Goal: Task Accomplishment & Management: Use online tool/utility

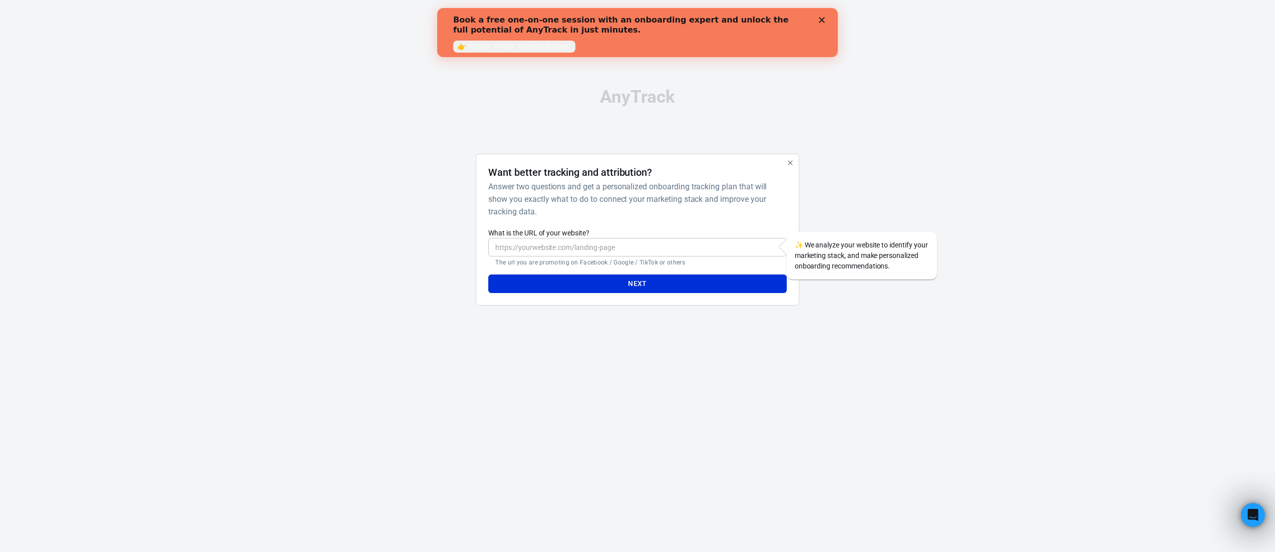
click at [822, 21] on polygon "Close" at bounding box center [822, 20] width 6 height 6
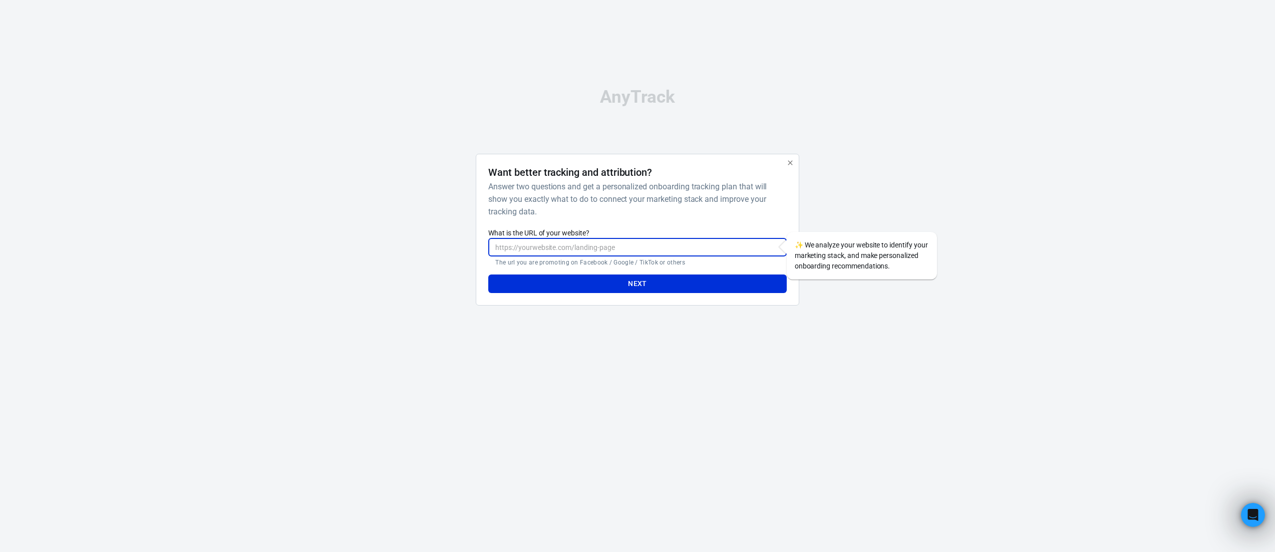
click at [619, 248] on input "What is the URL of your website?" at bounding box center [637, 247] width 298 height 19
paste input "Ok how do I set this up with anytrack I want the google ads call to be tracked,…"
type input "Ok how do I set this up with anytrack I want the google ads call to be tracked,…"
click at [619, 248] on input "Ok how do I set this up with anytrack I want the google ads call to be tracked,…" at bounding box center [637, 247] width 298 height 19
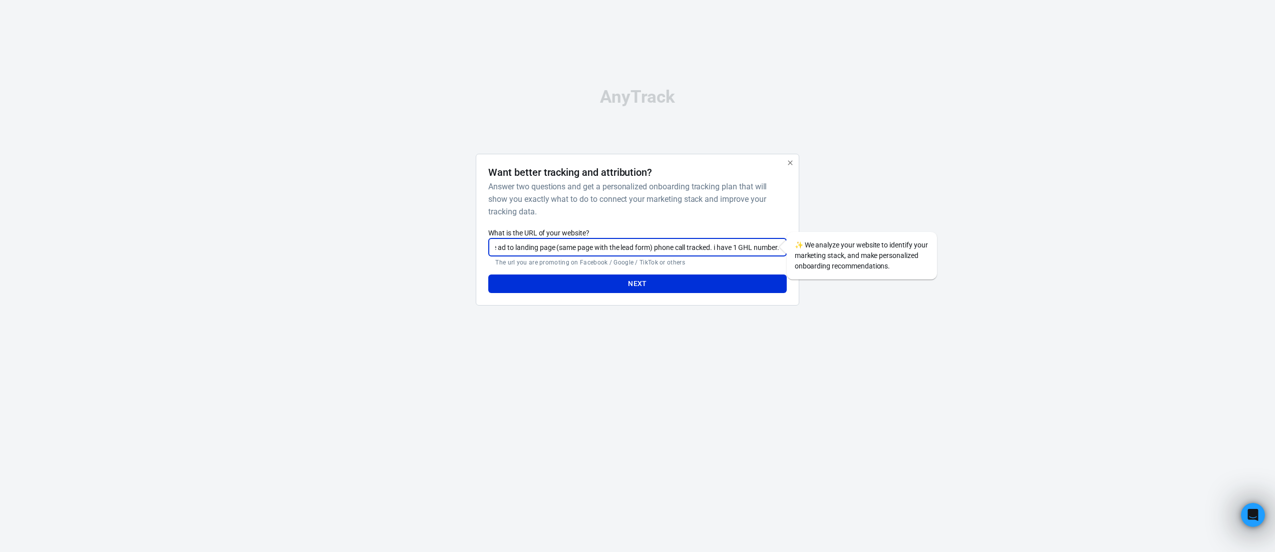
click at [619, 248] on input "Ok how do I set this up with anytrack I want the google ads call to be tracked,…" at bounding box center [637, 247] width 298 height 19
paste input "https://go.sunscapelawns.com/quote"
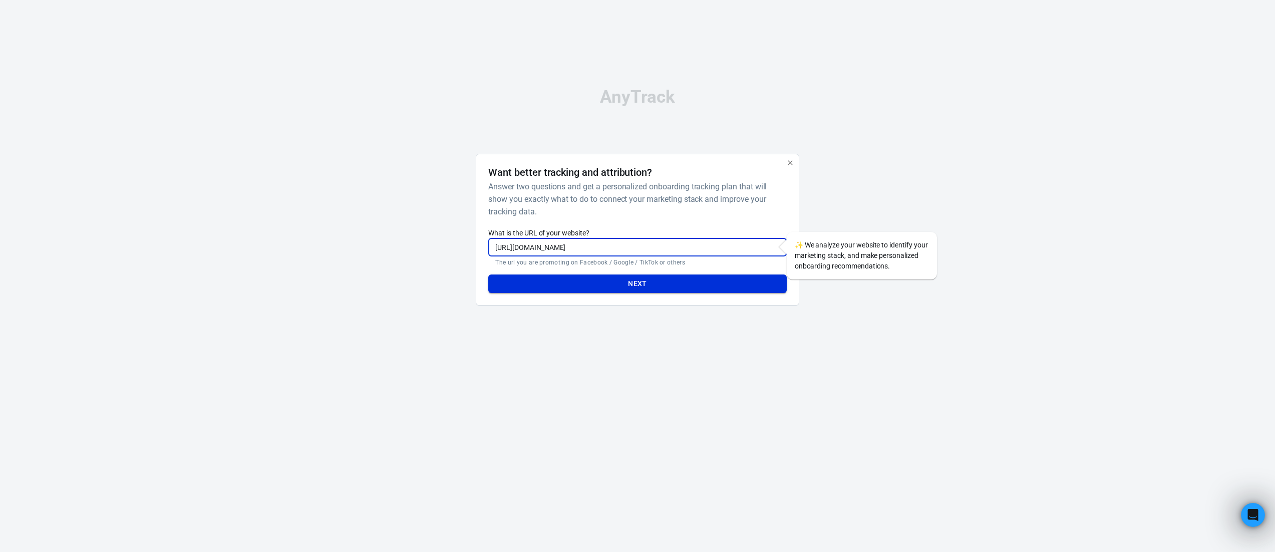
type input "https://go.sunscapelawns.com/quote"
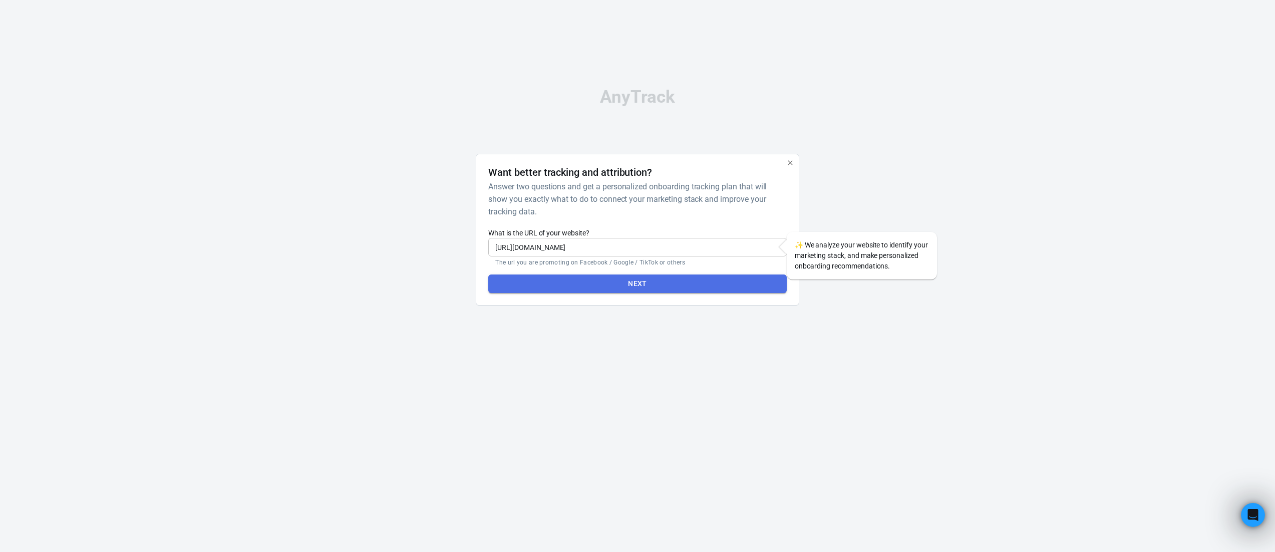
click at [629, 284] on button "Next" at bounding box center [637, 283] width 298 height 19
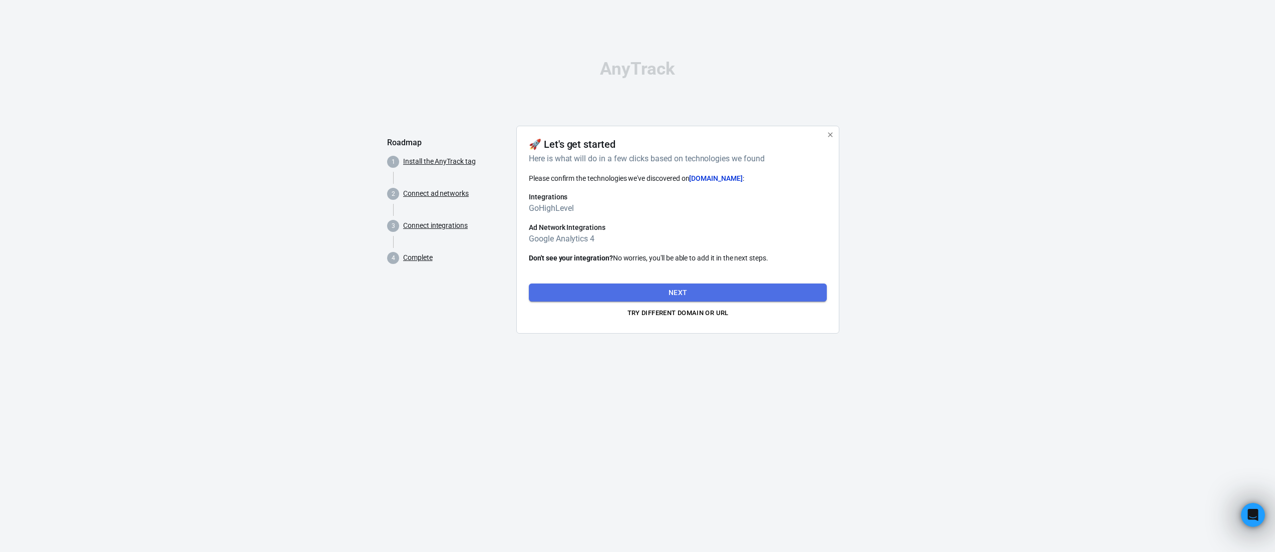
click at [702, 293] on button "Next" at bounding box center [678, 292] width 298 height 19
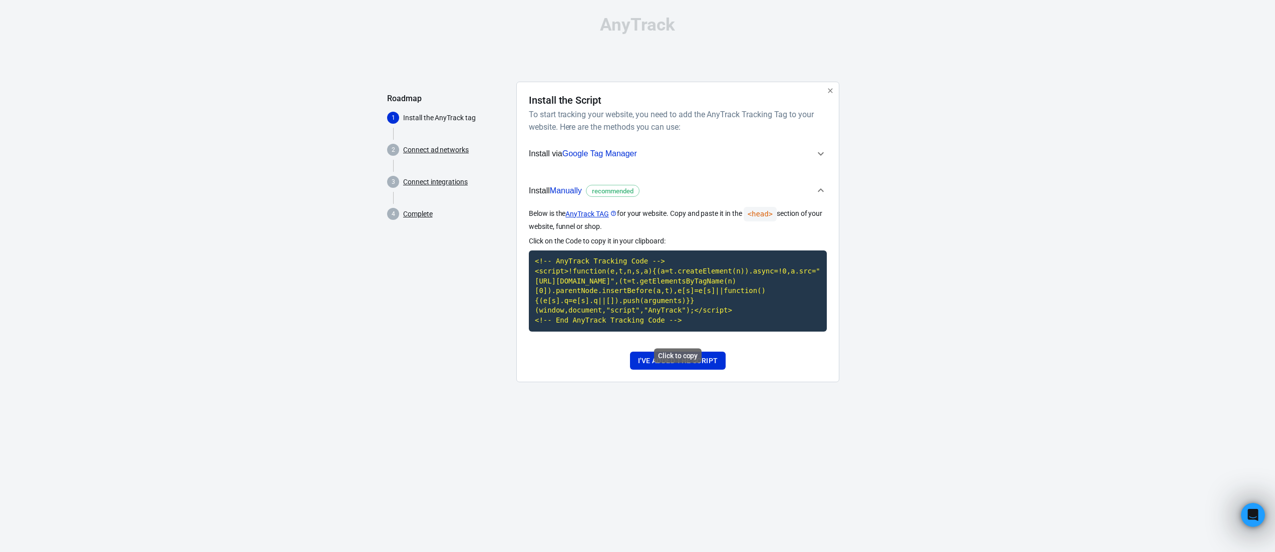
click at [662, 301] on code "<!-- AnyTrack Tracking Code --> <script>!function(e,t,n,s,a){(a=t.createElement…" at bounding box center [678, 290] width 298 height 81
click at [761, 406] on div "AnyTrack Roadmap 1 Install the AnyTrack tag 2 Connect ad networks 3 Connect int…" at bounding box center [637, 203] width 501 height 406
click at [685, 354] on div "Click to copy" at bounding box center [678, 356] width 48 height 15
click at [699, 366] on button "I've added the script" at bounding box center [678, 361] width 96 height 19
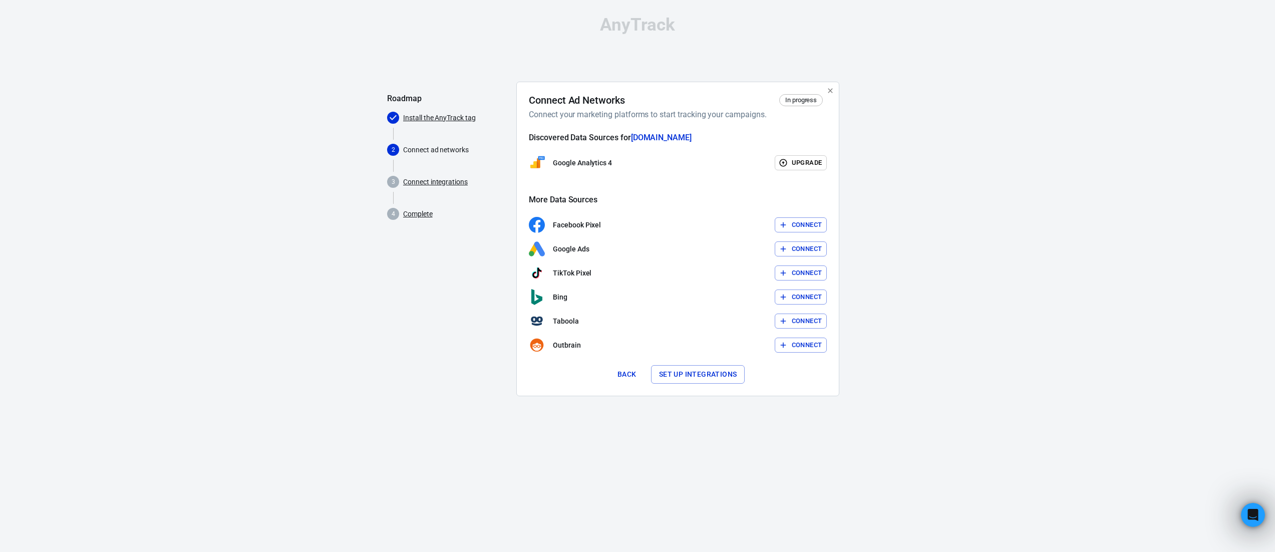
click at [802, 249] on button "Connect" at bounding box center [801, 249] width 53 height 16
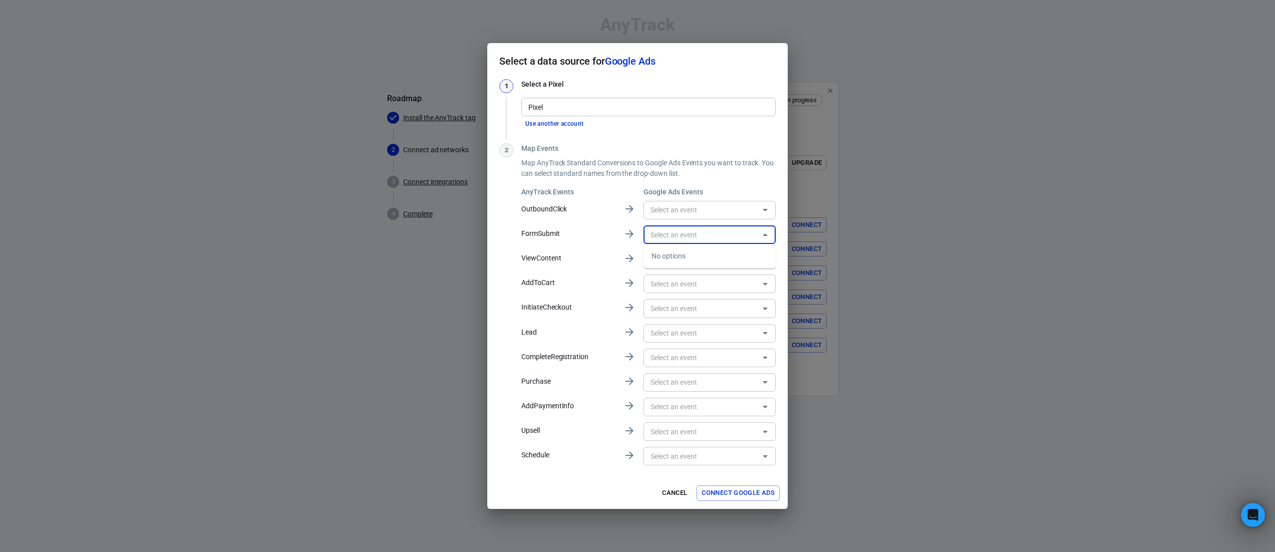
click at [701, 232] on input "text" at bounding box center [701, 234] width 110 height 13
click at [697, 235] on input "text" at bounding box center [701, 234] width 110 height 13
click at [587, 105] on input "Pixel" at bounding box center [647, 107] width 247 height 13
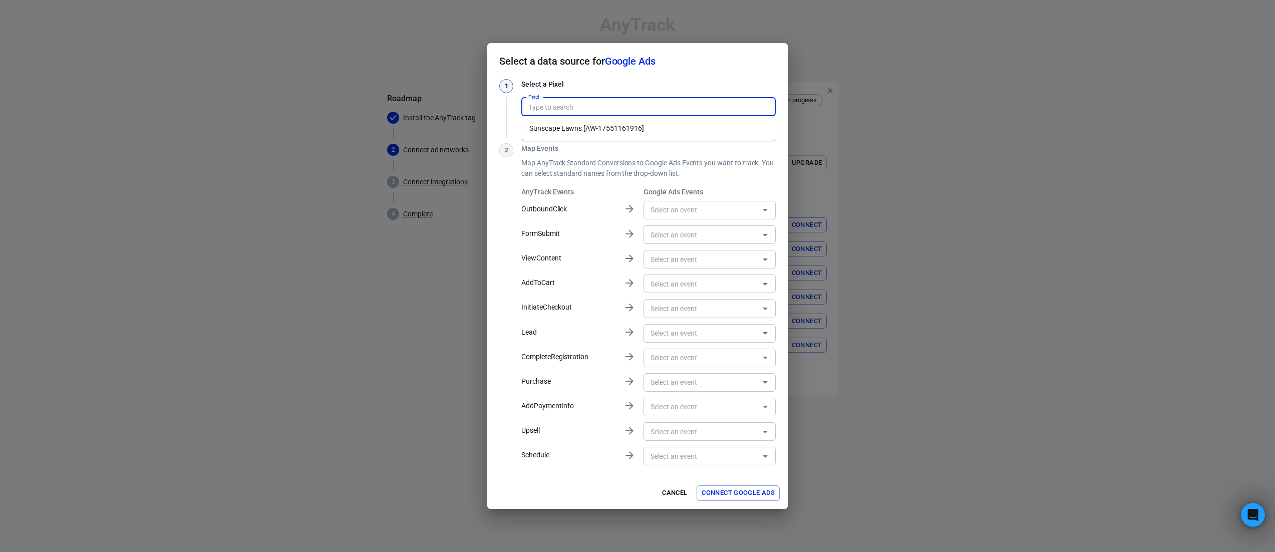
click at [600, 134] on li "Sunscape Lawns [AW-17551161916]" at bounding box center [648, 128] width 254 height 17
type input "Sunscape Lawns [AW-17551161916]"
type input "Submit lead form [E8ppCNeF4JgbELz0hbFB]"
click at [693, 244] on div "​" at bounding box center [709, 233] width 132 height 25
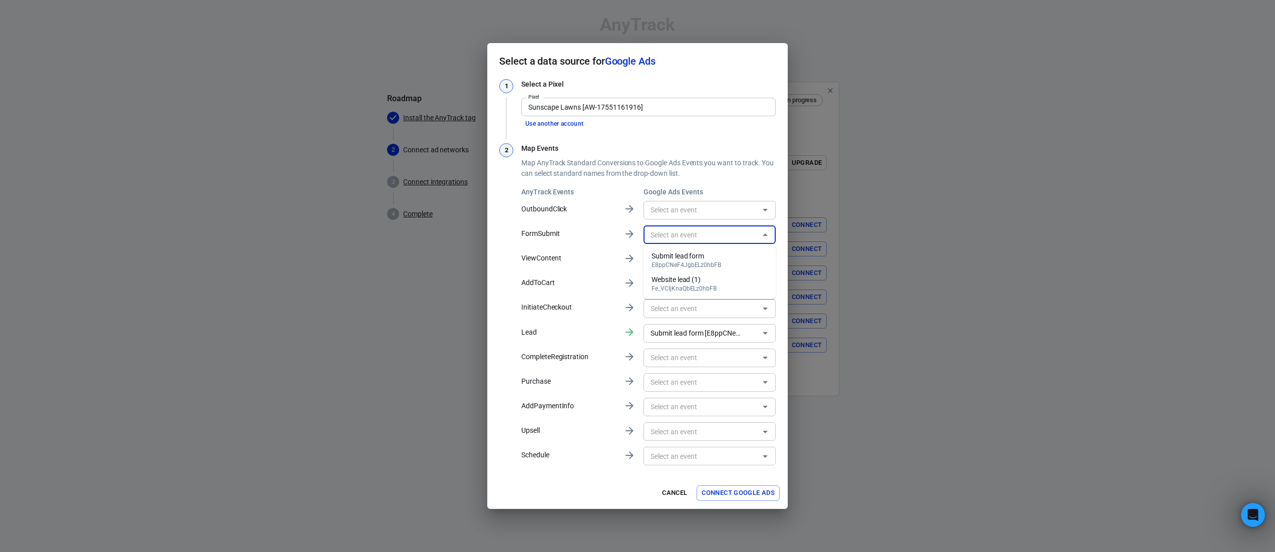
click at [695, 235] on input "text" at bounding box center [701, 234] width 110 height 13
click at [726, 260] on li "Submit lead form E8ppCNeF4JgbELz0hbFB" at bounding box center [709, 260] width 132 height 24
type input "Submit lead form [E8ppCNeF4JgbELz0hbFB]"
click at [682, 207] on input "text" at bounding box center [701, 210] width 110 height 13
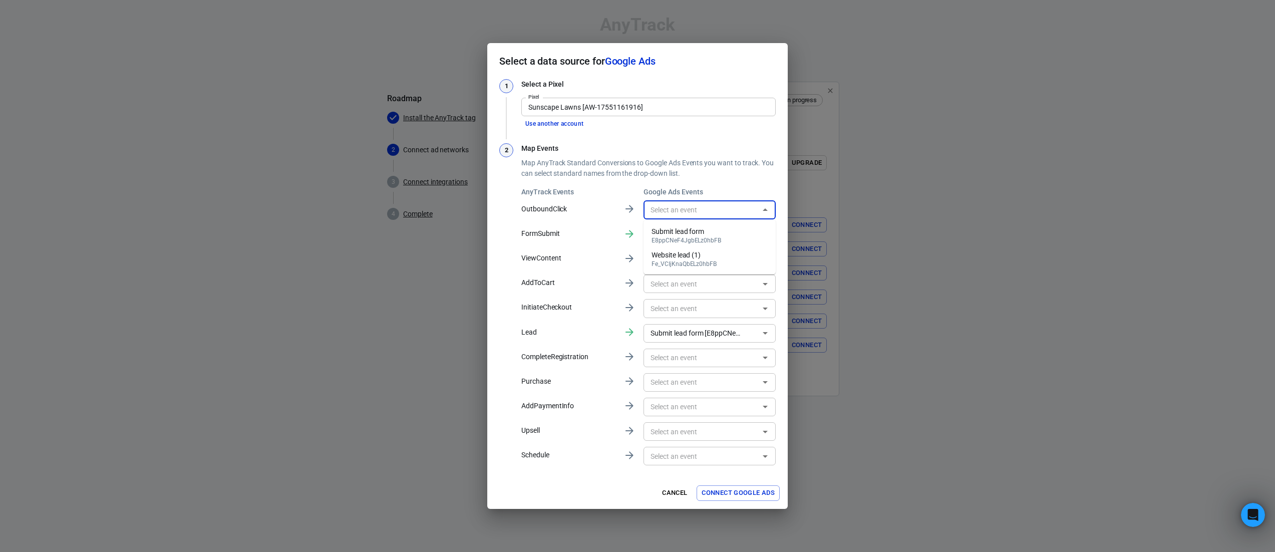
click at [685, 207] on input "text" at bounding box center [701, 210] width 110 height 13
click at [752, 493] on button "Connect Google Ads" at bounding box center [738, 493] width 83 height 16
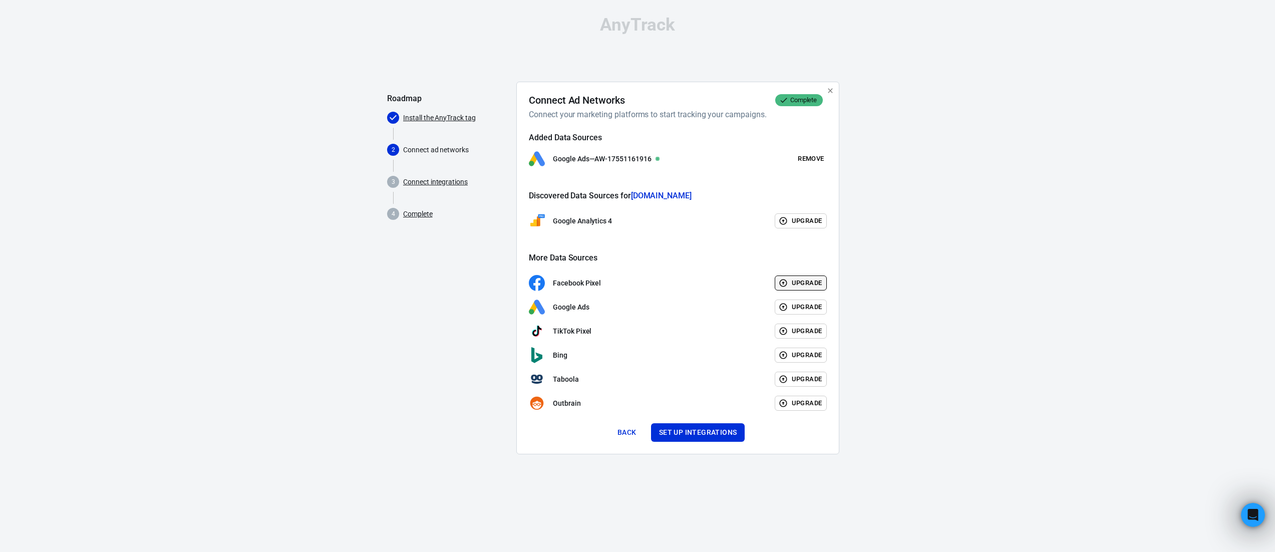
click at [796, 284] on button "Upgrade" at bounding box center [801, 283] width 53 height 16
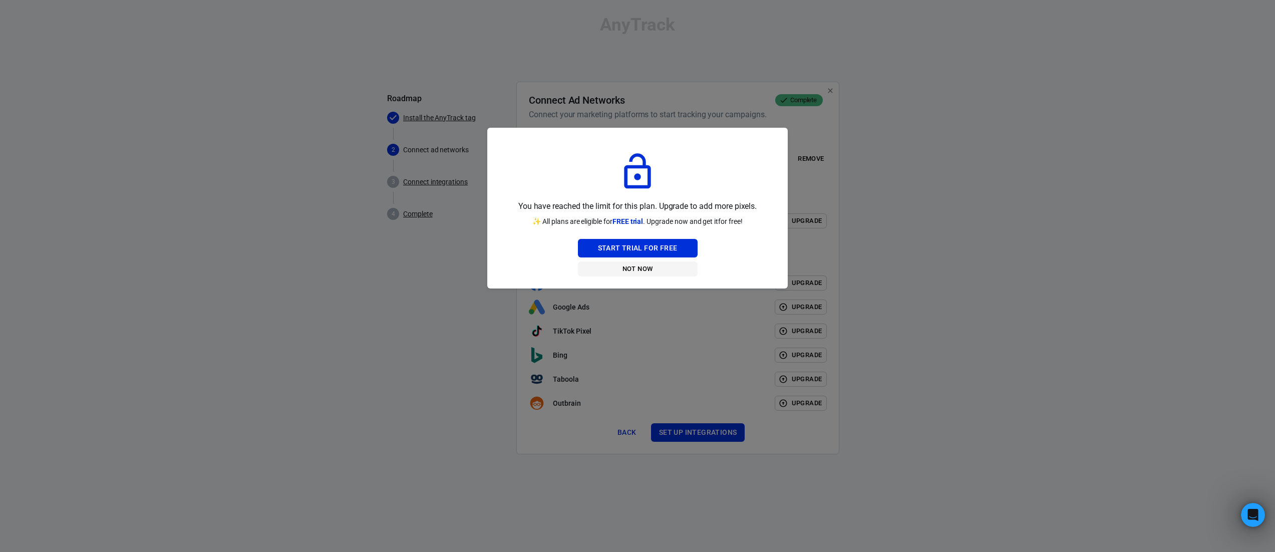
click at [645, 270] on button "Not Now" at bounding box center [638, 269] width 120 height 16
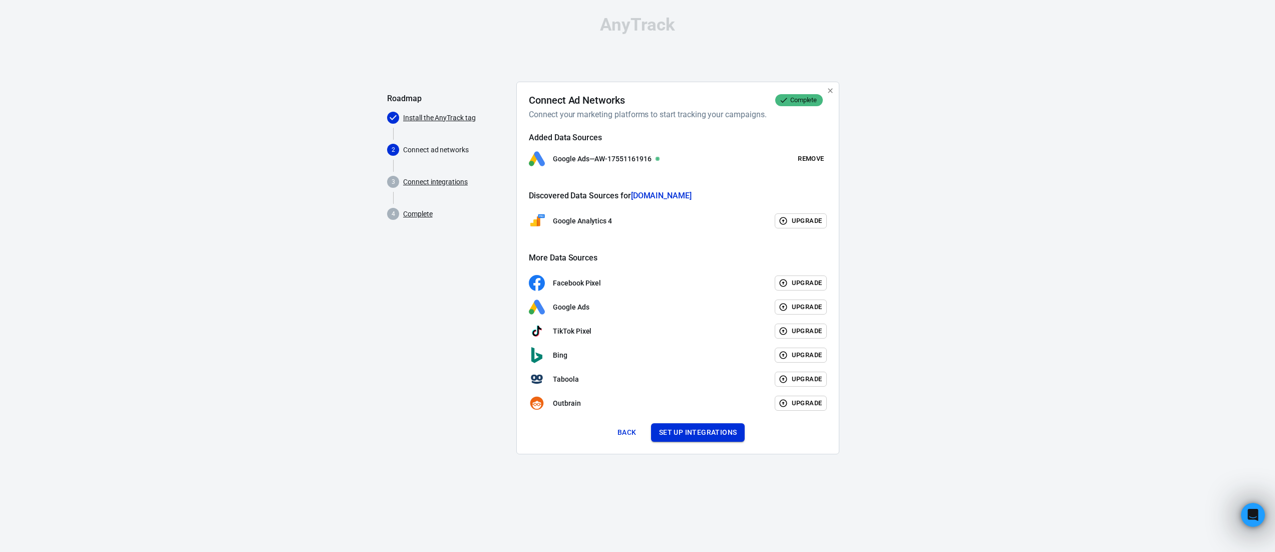
click at [695, 427] on button "Set up integrations" at bounding box center [698, 432] width 94 height 19
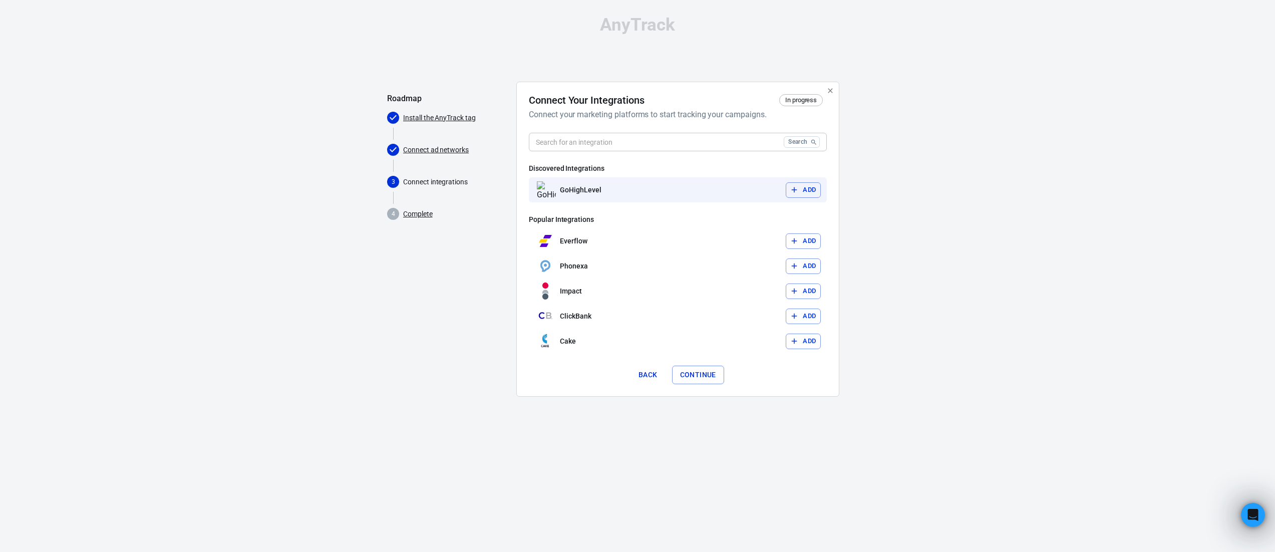
click at [804, 191] on button "Add" at bounding box center [803, 190] width 35 height 16
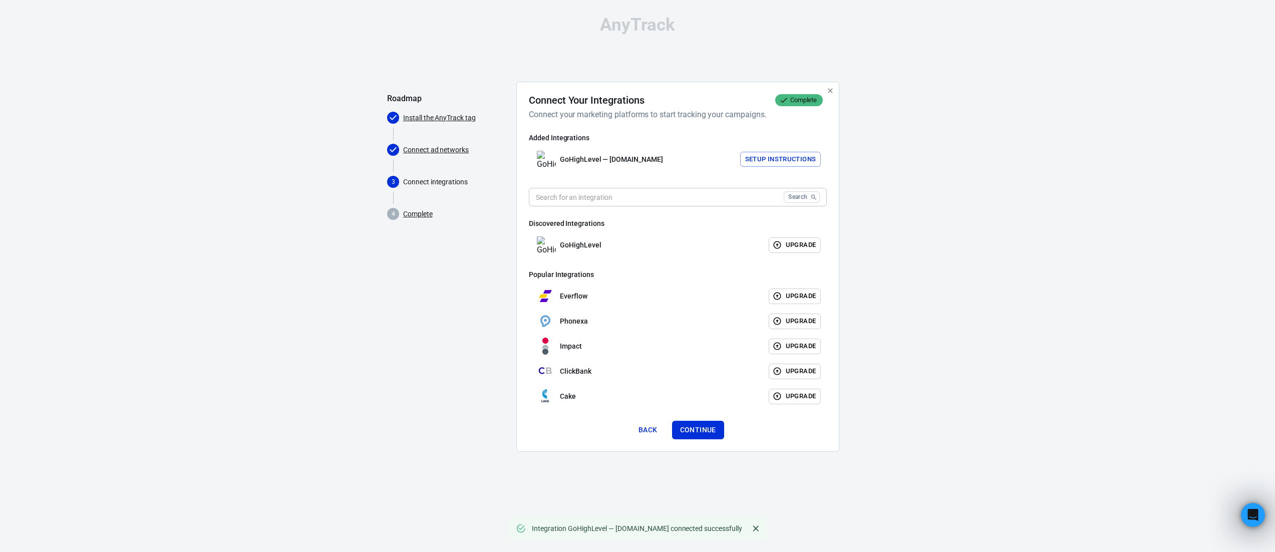
click at [703, 435] on button "Continue" at bounding box center [698, 430] width 52 height 19
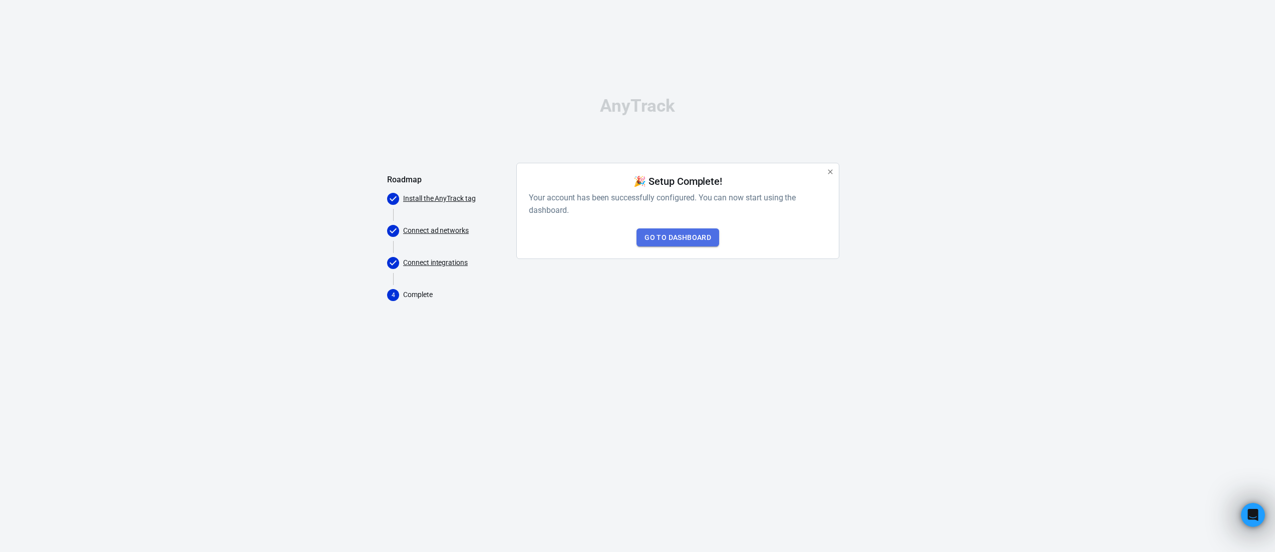
click at [677, 236] on link "Go to Dashboard" at bounding box center [677, 237] width 83 height 19
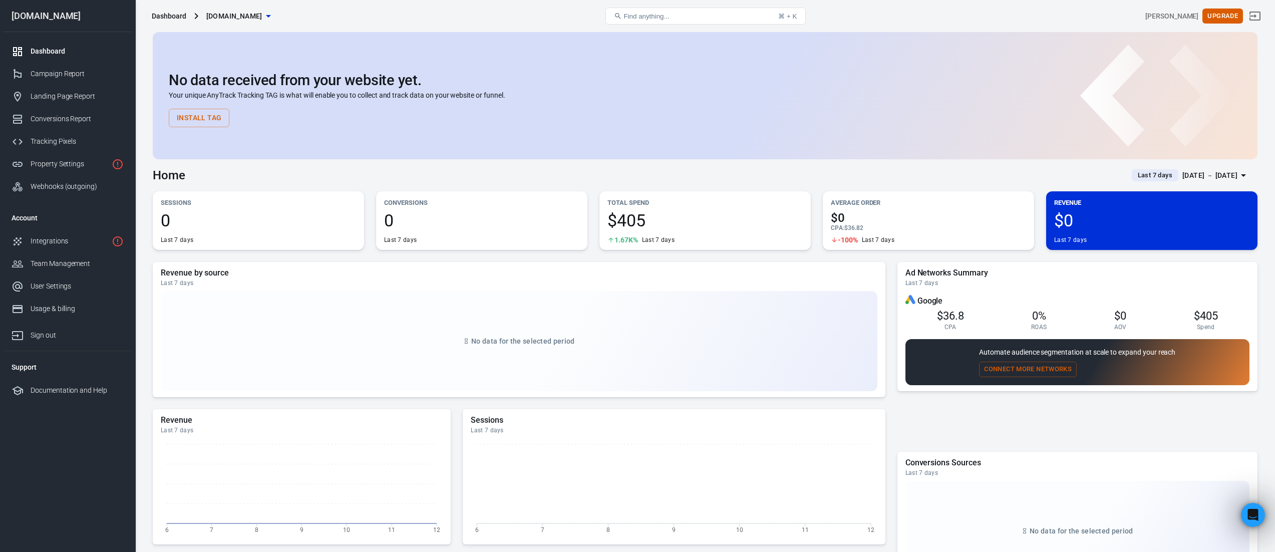
click at [200, 119] on button "Install Tag" at bounding box center [199, 118] width 61 height 19
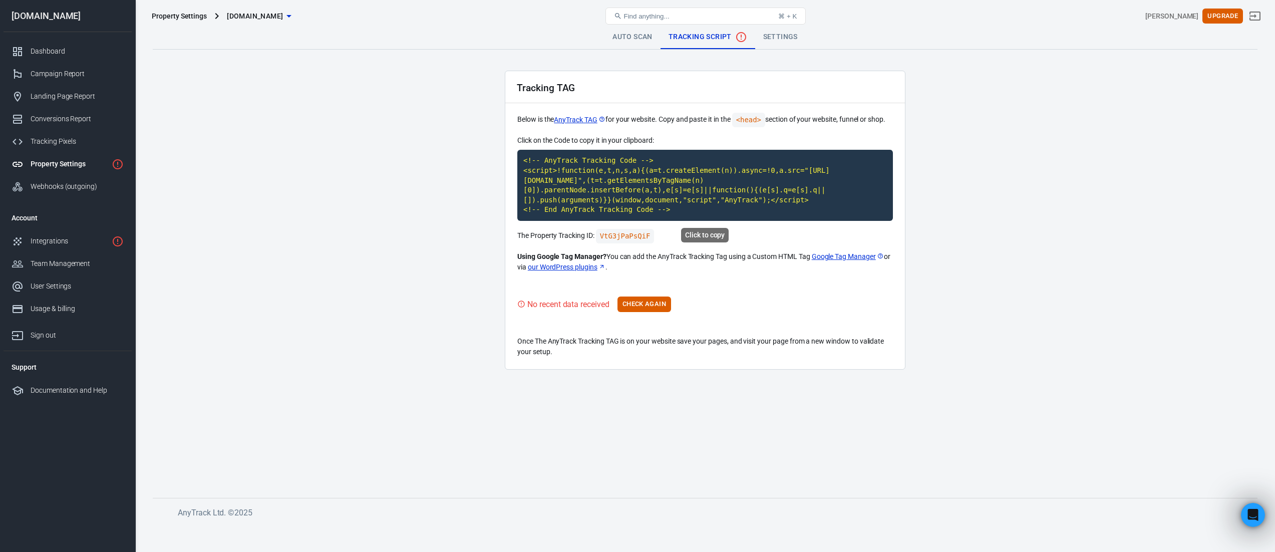
click at [584, 185] on code "<!-- AnyTrack Tracking Code --> <script>!function(e,t,n,s,a){(a=t.createElement…" at bounding box center [705, 185] width 376 height 71
click at [641, 308] on button "Check Again" at bounding box center [644, 304] width 54 height 16
click at [657, 305] on button "Check Again" at bounding box center [644, 304] width 54 height 16
click at [664, 311] on div "Tracking TAG Below is the AnyTrack TAG for your website. Copy and paste it in t…" at bounding box center [705, 220] width 401 height 299
click at [663, 309] on button "Check Again" at bounding box center [644, 304] width 54 height 16
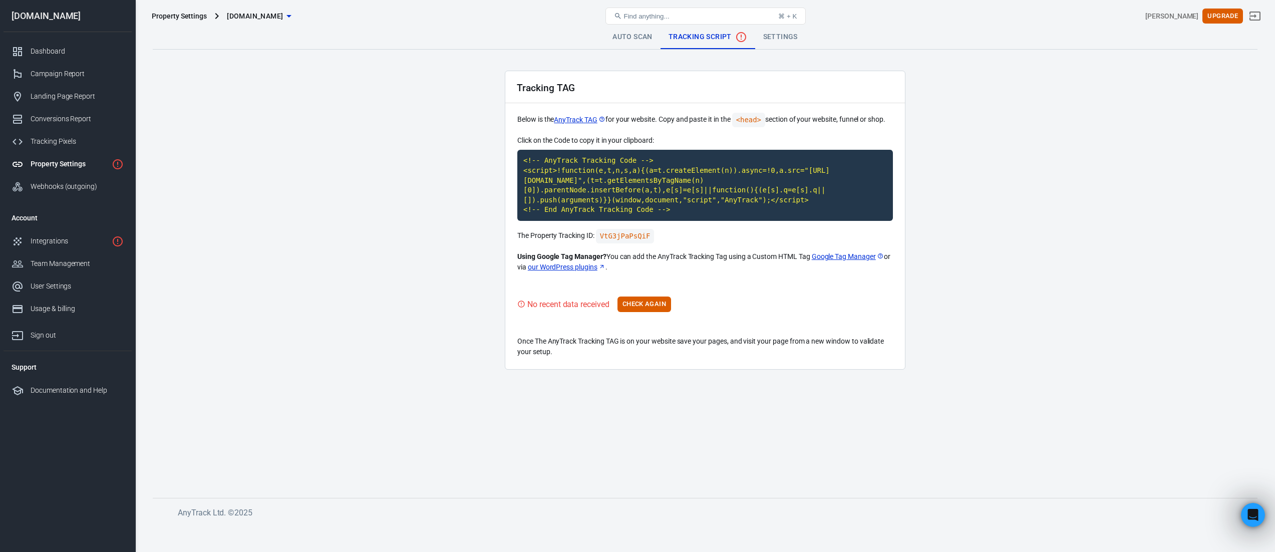
click at [631, 299] on button "Check Again" at bounding box center [644, 304] width 54 height 16
click at [580, 304] on div "Tracking Tag successfully installed" at bounding box center [588, 302] width 123 height 13
click at [640, 38] on link "Auto Scan" at bounding box center [640, 37] width 56 height 24
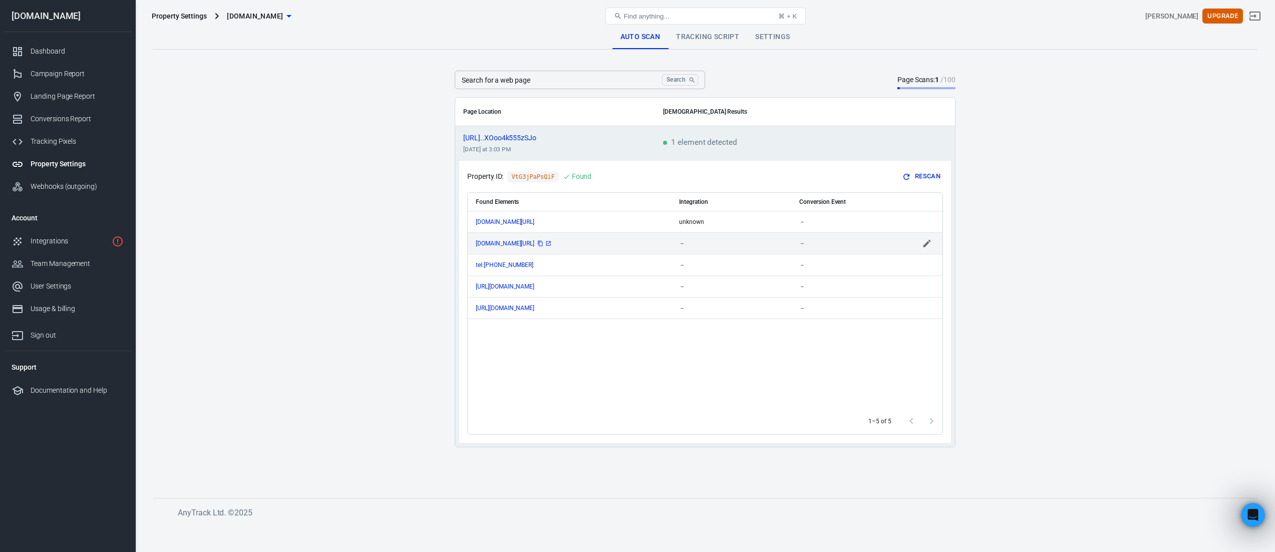
click at [545, 244] on span "go.sunscapelawns.com/quote" at bounding box center [514, 243] width 77 height 6
click at [717, 238] on input "scrollable content" at bounding box center [717, 243] width 76 height 13
type input "GoHighLevel"
click at [1068, 252] on main "Auto Scan Tracking Script Settings Search for a web page Search Search for a we…" at bounding box center [705, 253] width 1105 height 457
click at [928, 175] on button "Rescan" at bounding box center [921, 177] width 43 height 16
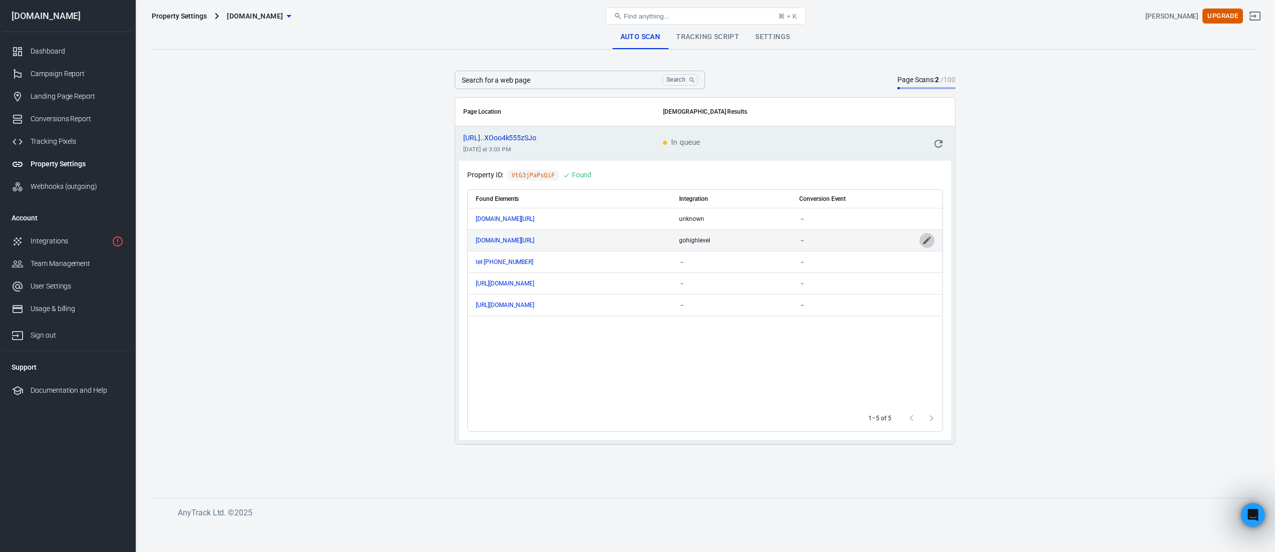
click at [925, 238] on icon "scrollable content" at bounding box center [927, 240] width 10 height 10
click at [827, 238] on input "scrollable content" at bounding box center [843, 240] width 89 height 13
click at [869, 337] on li "Lead" at bounding box center [851, 342] width 104 height 17
type input "Lead"
click at [1003, 280] on main "Auto Scan Tracking Script Settings Search for a web page Search Search for a we…" at bounding box center [705, 253] width 1105 height 457
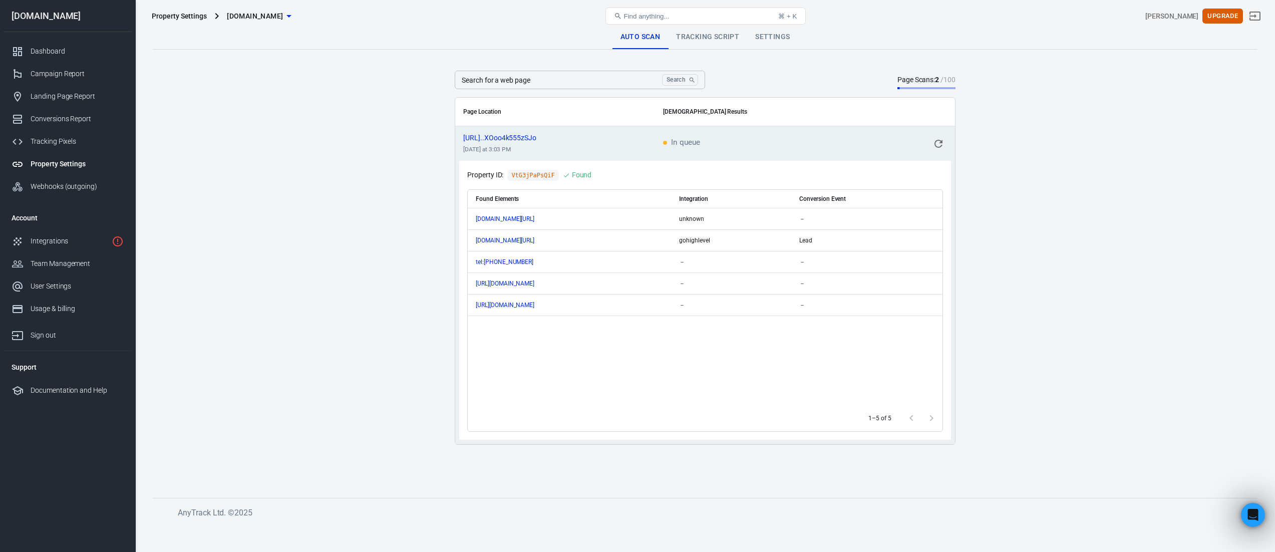
click at [943, 142] on icon "scrollable content" at bounding box center [938, 144] width 12 height 12
click at [50, 237] on div "Integrations" at bounding box center [69, 241] width 77 height 11
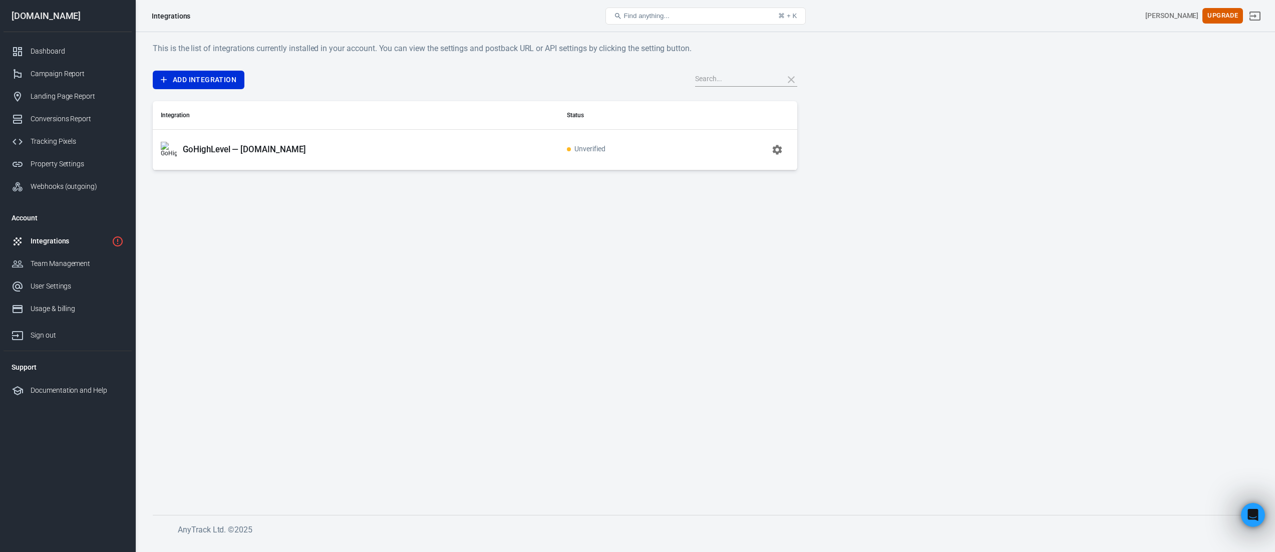
click at [601, 148] on span "Unverified" at bounding box center [586, 149] width 39 height 9
click at [770, 146] on button "button" at bounding box center [777, 150] width 24 height 24
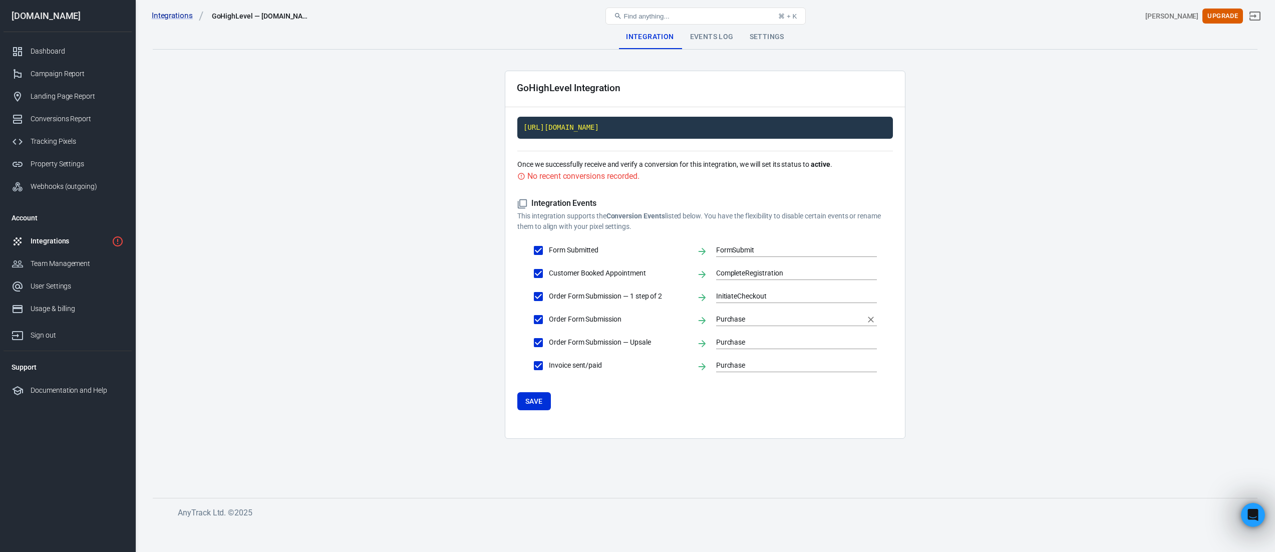
click at [775, 314] on input "Purchase" at bounding box center [789, 319] width 146 height 13
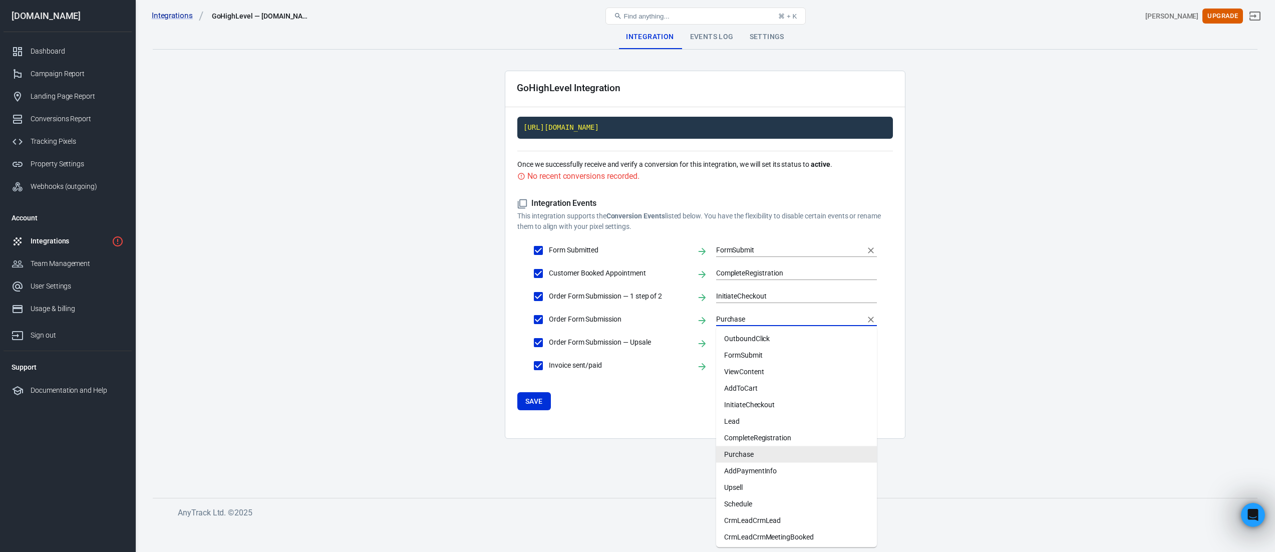
click at [741, 250] on input "FormSubmit" at bounding box center [789, 250] width 146 height 13
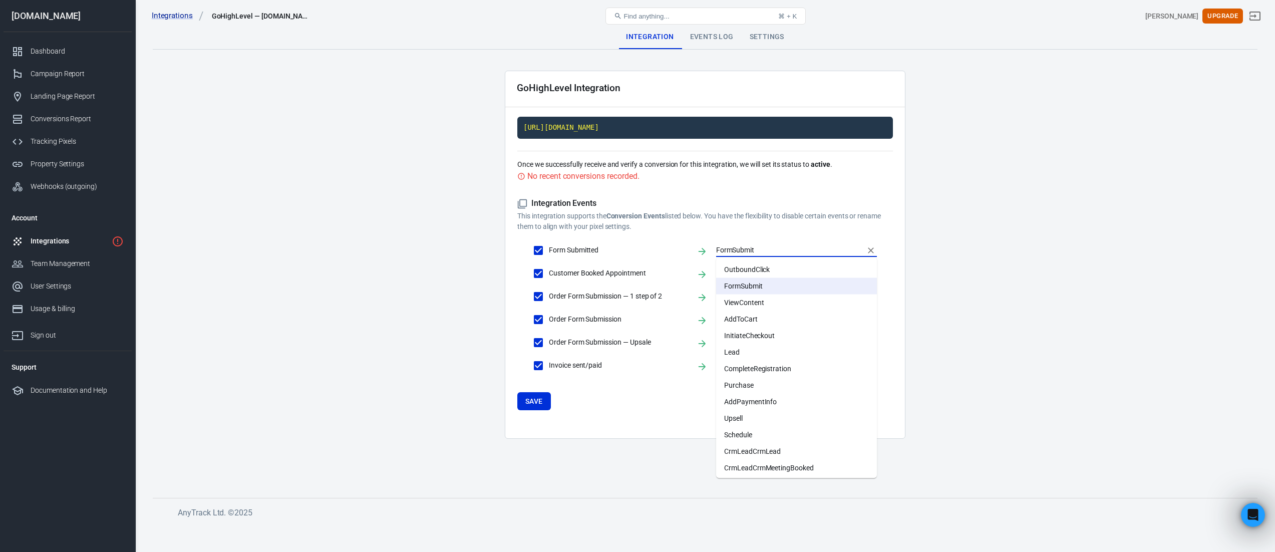
click at [754, 350] on li "Lead" at bounding box center [796, 352] width 161 height 17
type input "Lead"
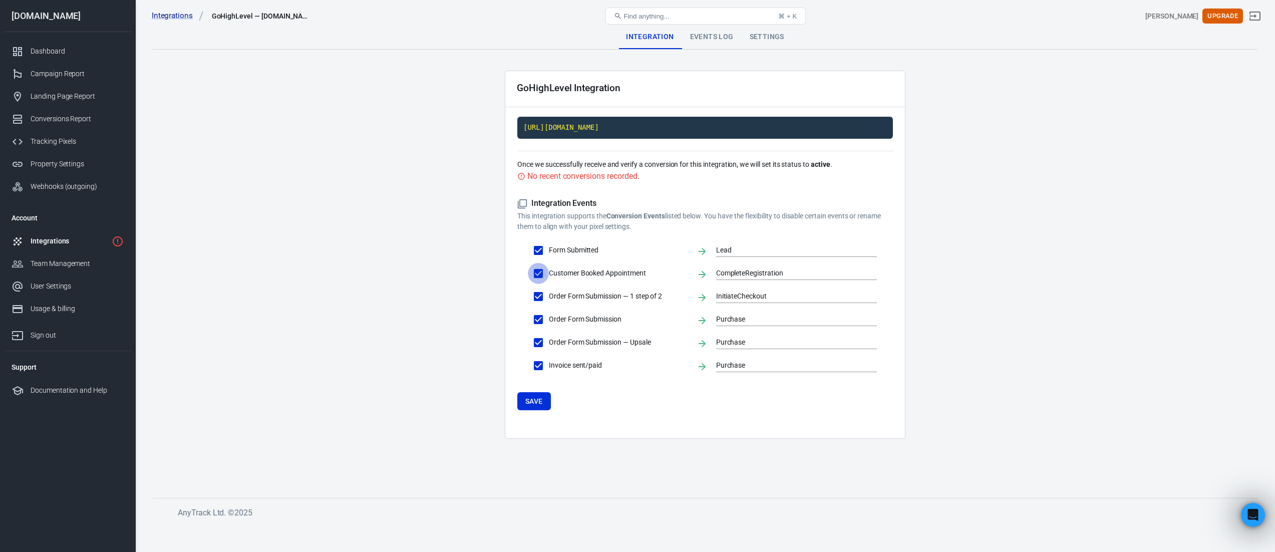
drag, startPoint x: 540, startPoint y: 275, endPoint x: 538, endPoint y: 291, distance: 16.1
click at [540, 275] on input "Customer Booked Appointment" at bounding box center [538, 273] width 21 height 21
checkbox input "false"
click at [538, 298] on input "Order Form Submission — 1 step of 2" at bounding box center [538, 296] width 21 height 21
checkbox input "false"
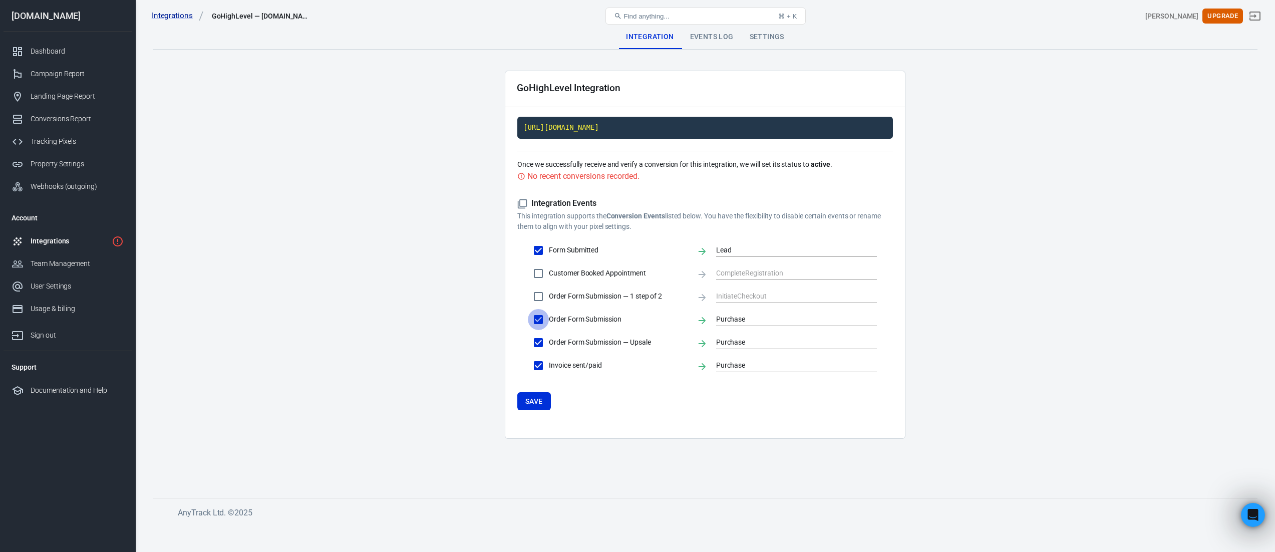
drag, startPoint x: 536, startPoint y: 325, endPoint x: 537, endPoint y: 340, distance: 14.1
click at [536, 325] on input "Order Form Submission" at bounding box center [538, 319] width 21 height 21
checkbox input "false"
click at [537, 349] on input "Order Form Submission — Upsale" at bounding box center [538, 342] width 21 height 21
checkbox input "false"
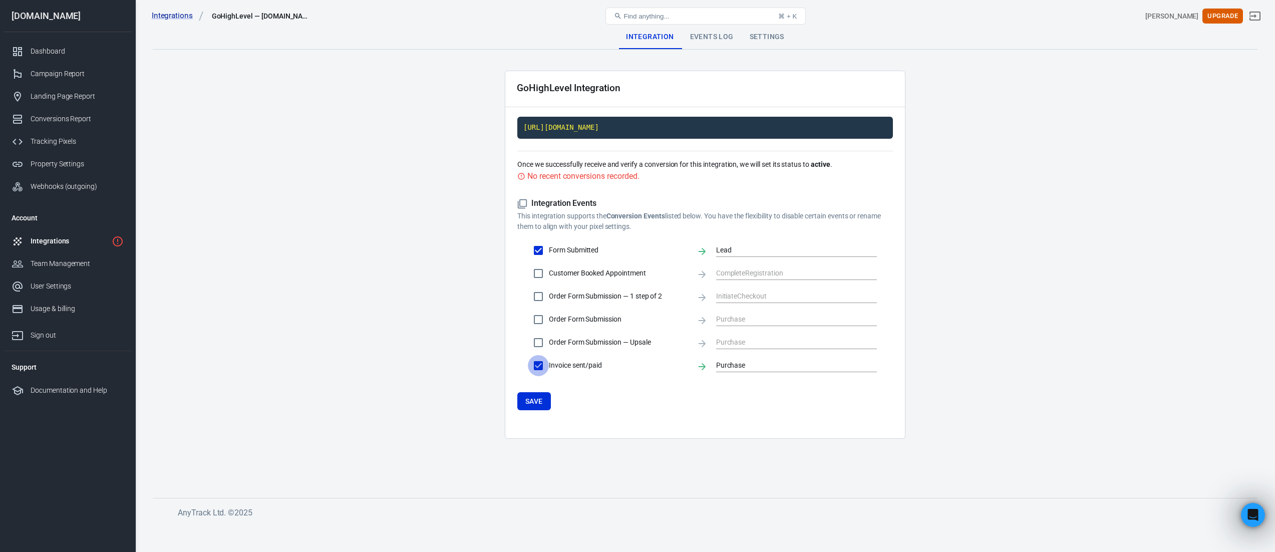
drag, startPoint x: 538, startPoint y: 365, endPoint x: 538, endPoint y: 387, distance: 22.0
click at [538, 366] on input "Invoice sent/paid" at bounding box center [538, 365] width 21 height 21
checkbox input "false"
click at [538, 400] on button "Save" at bounding box center [534, 401] width 34 height 19
click at [572, 128] on code "https://t1.anytrack.io/KToD0dC4/collect/gohighlevel-sunscapelawnscom" at bounding box center [705, 128] width 376 height 22
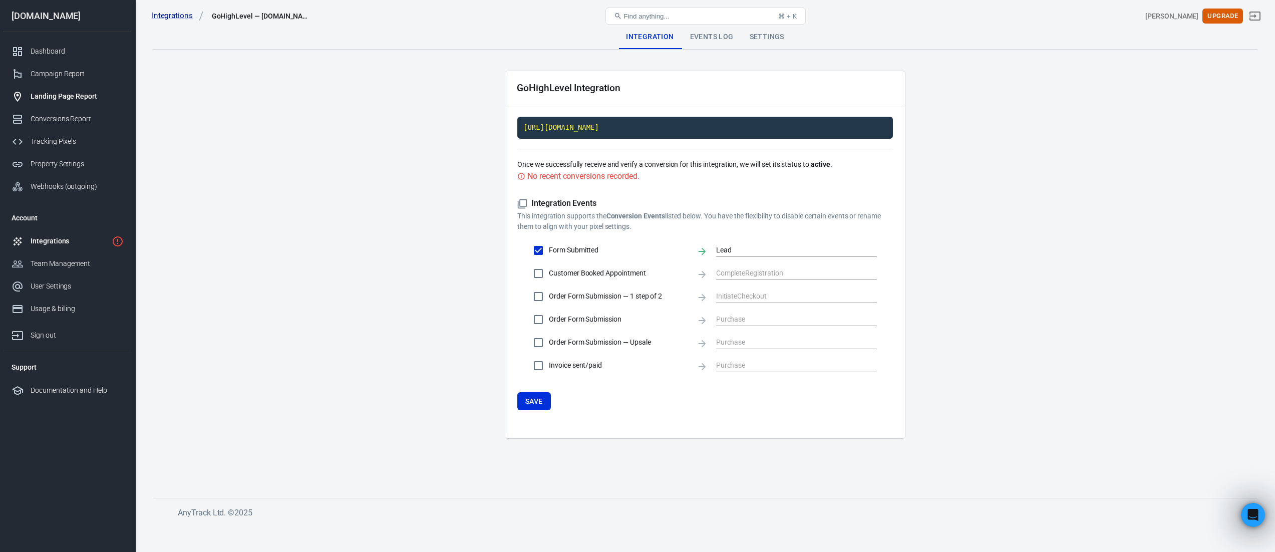
click at [56, 102] on link "Landing Page Report" at bounding box center [68, 96] width 128 height 23
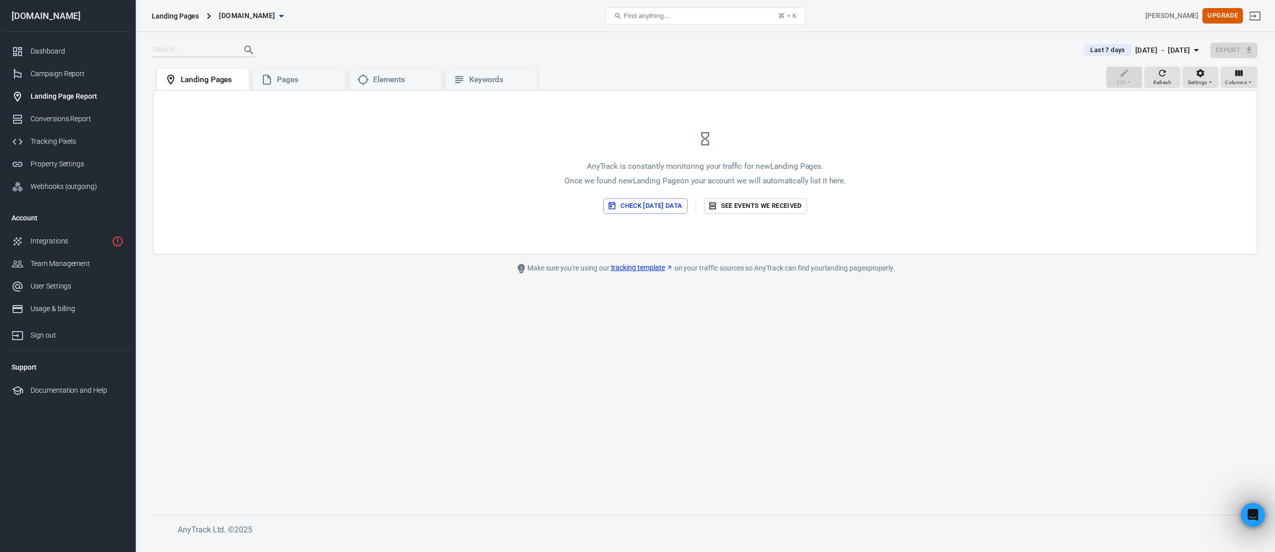
click at [666, 204] on button "Check today’s data" at bounding box center [645, 206] width 84 height 16
click at [291, 85] on div "Pages" at bounding box center [307, 80] width 60 height 11
click at [384, 79] on div "Elements" at bounding box center [403, 80] width 60 height 11
click at [324, 80] on div "Pages" at bounding box center [307, 80] width 60 height 11
click at [234, 77] on div "Landing Pages" at bounding box center [211, 80] width 60 height 11
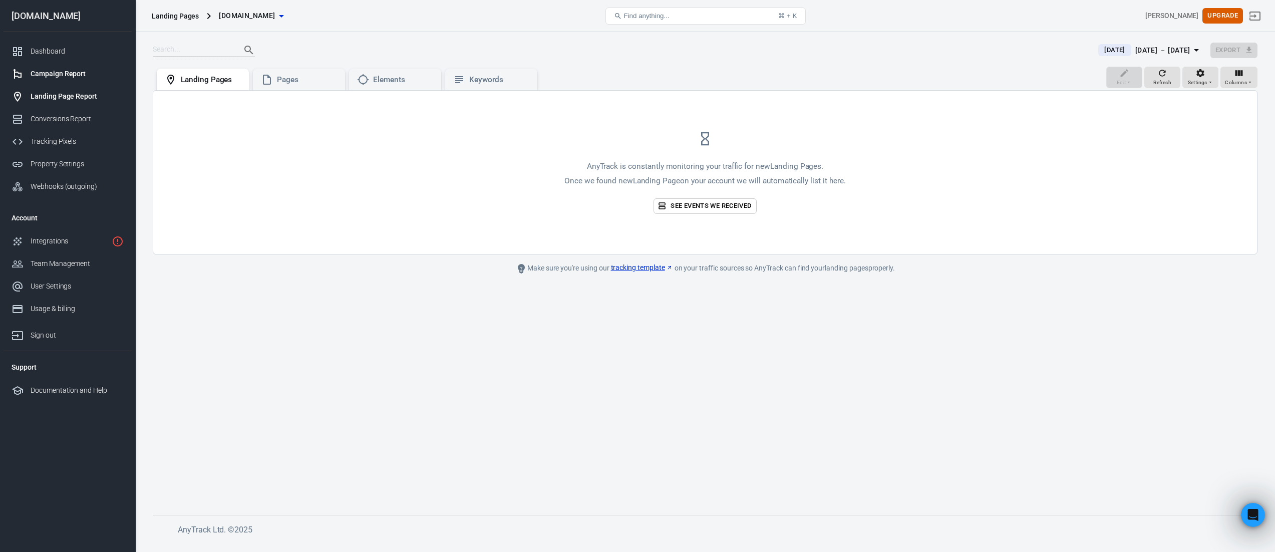
click at [73, 69] on div "Campaign Report" at bounding box center [77, 74] width 93 height 11
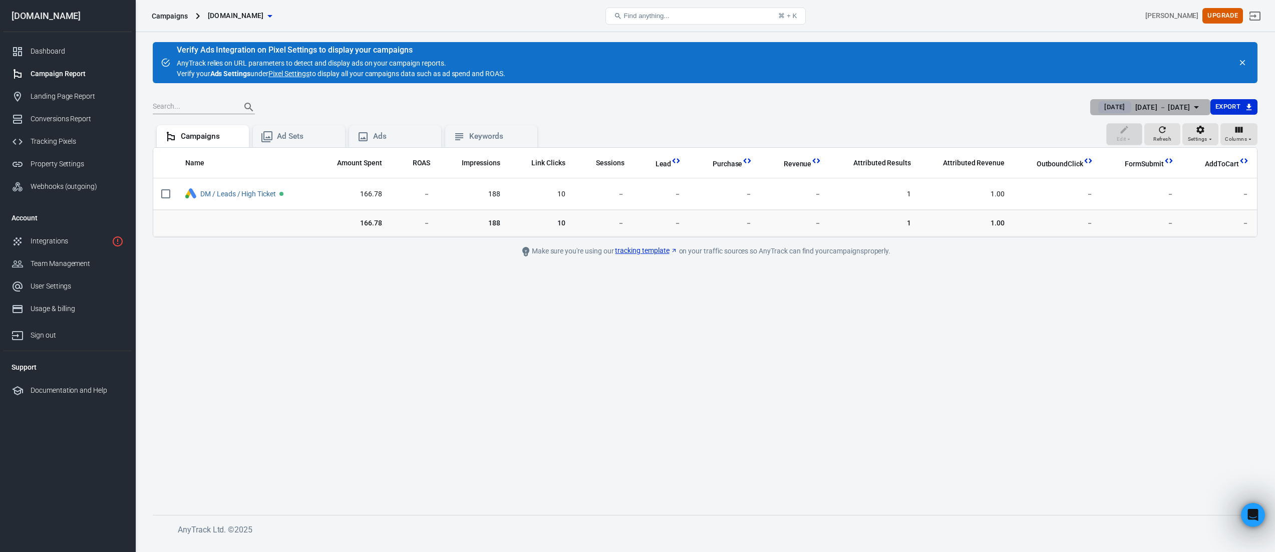
click at [1102, 106] on span "[DATE]" at bounding box center [1114, 107] width 29 height 10
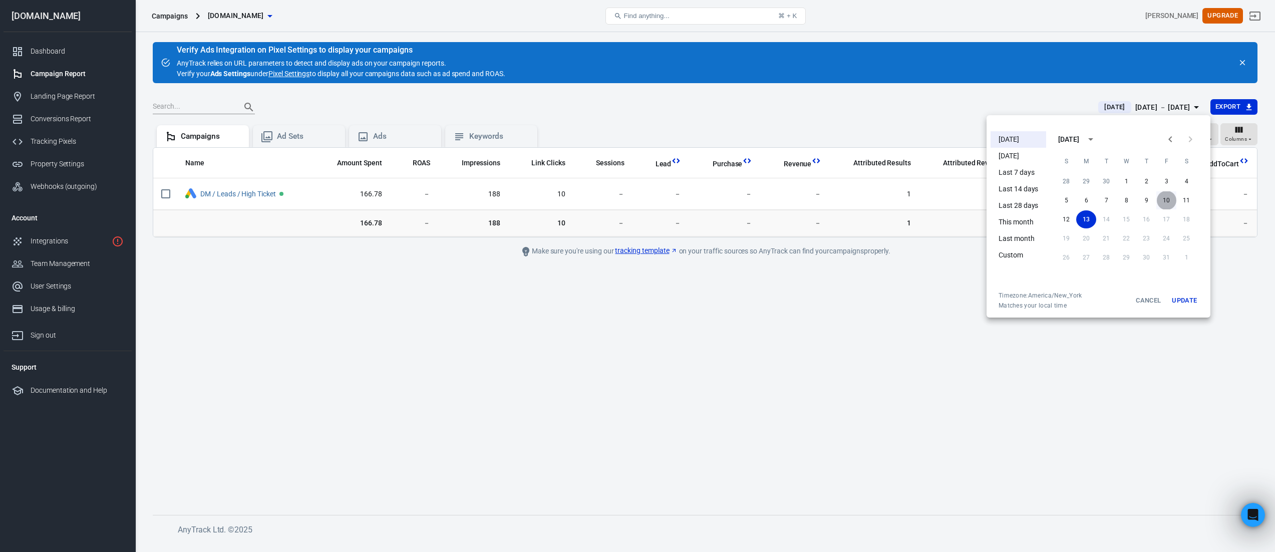
click at [1160, 198] on button "10" at bounding box center [1166, 200] width 20 height 18
click at [1185, 298] on button "Update" at bounding box center [1184, 300] width 32 height 18
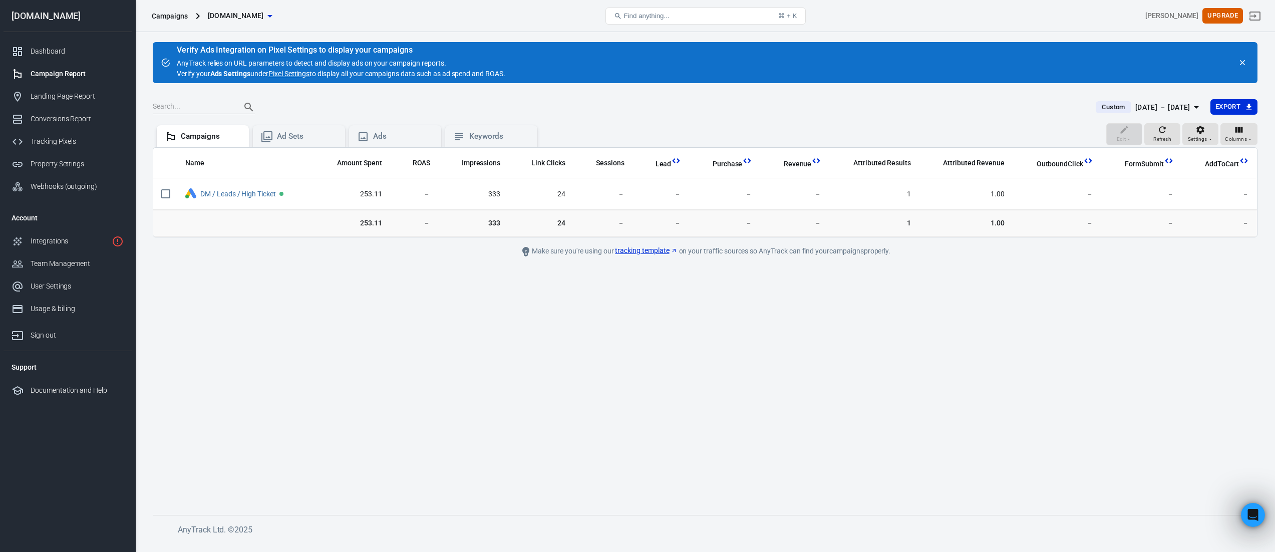
click at [291, 75] on link "Pixel Settings" at bounding box center [288, 74] width 41 height 11
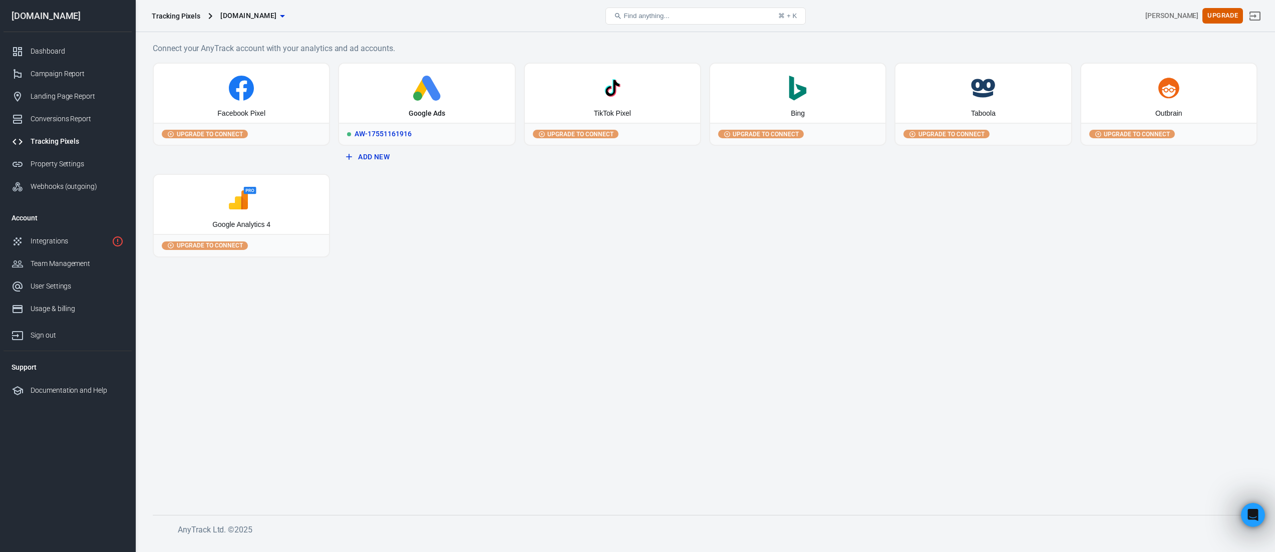
click at [460, 109] on div "Google Ads" at bounding box center [426, 93] width 175 height 59
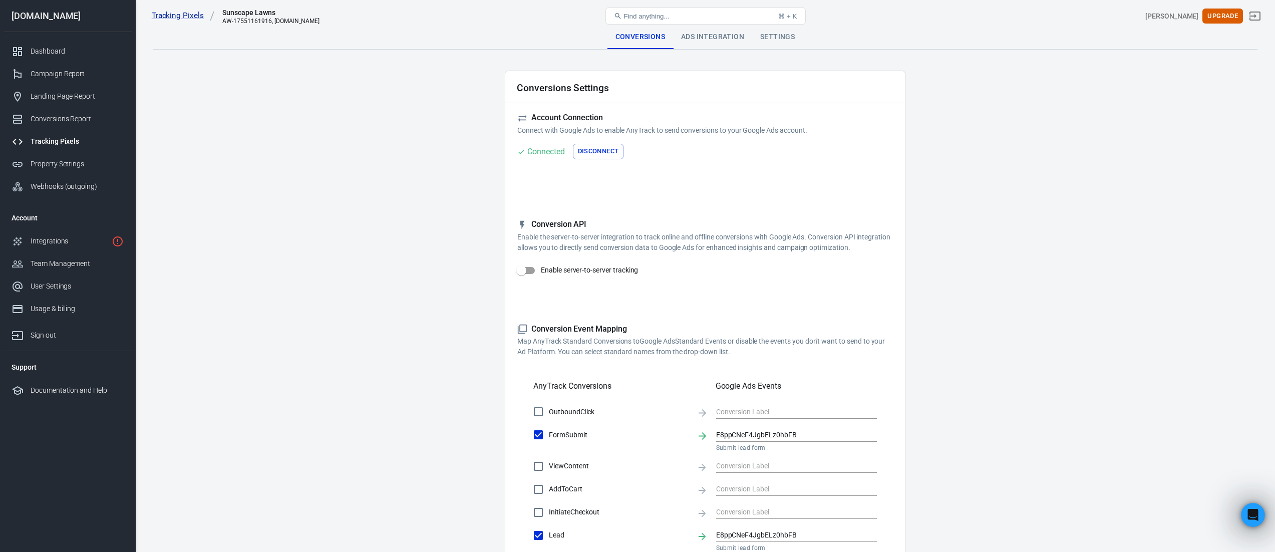
scroll to position [1, 0]
click at [528, 267] on input "Enable server-to-server tracking" at bounding box center [521, 269] width 57 height 19
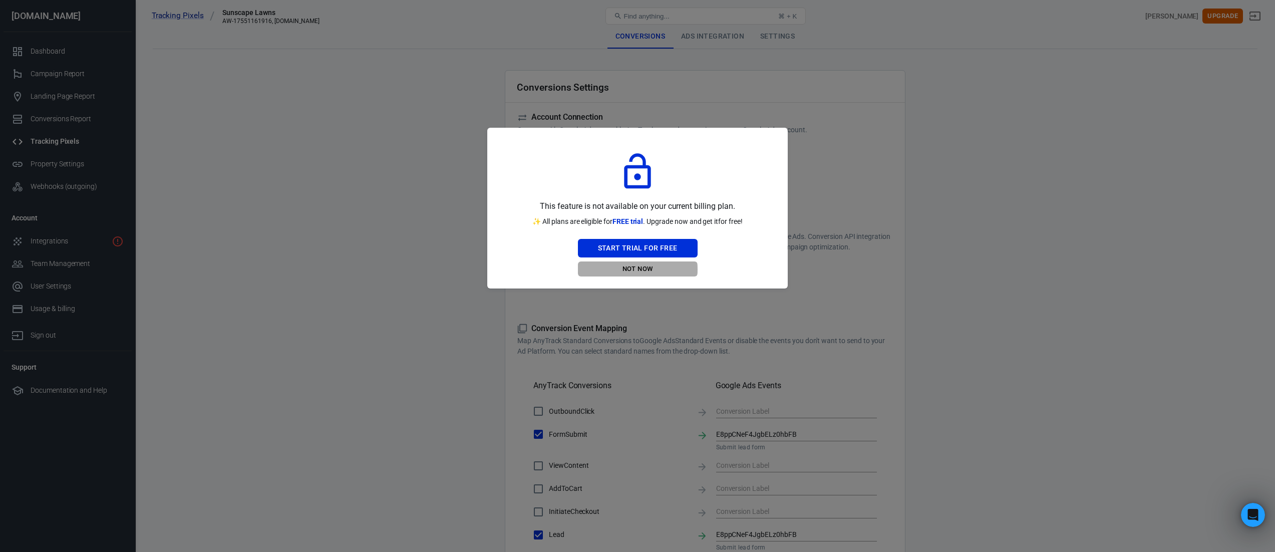
click at [625, 269] on button "Not Now" at bounding box center [638, 269] width 120 height 16
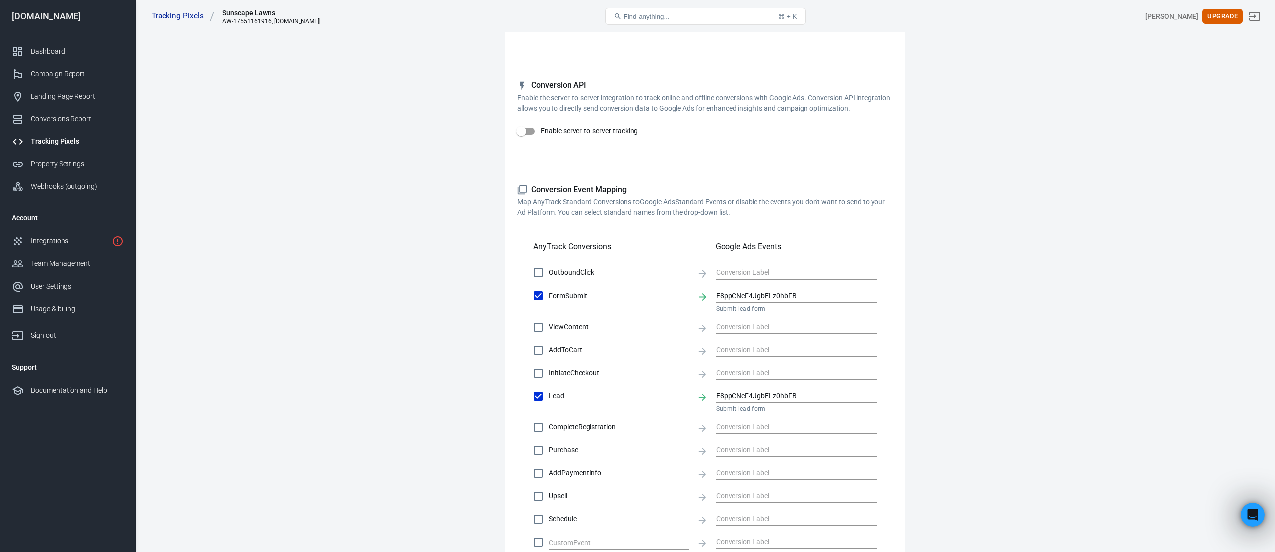
scroll to position [0, 0]
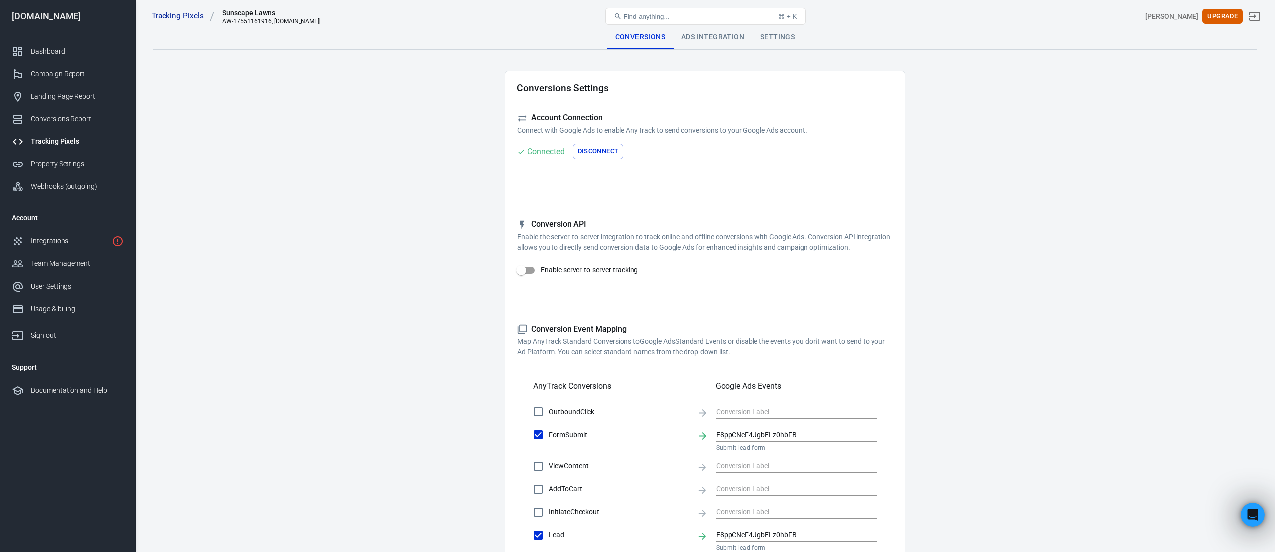
click at [528, 271] on input "Enable server-to-server tracking" at bounding box center [521, 270] width 57 height 19
checkbox input "false"
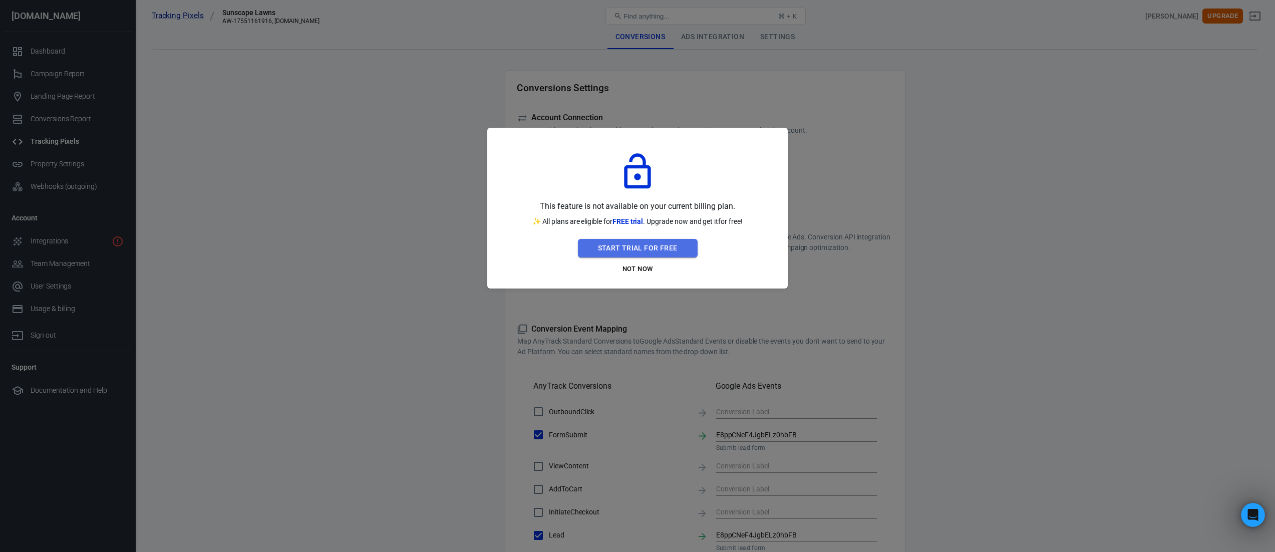
click at [630, 245] on button "Start Trial For Free" at bounding box center [638, 248] width 120 height 19
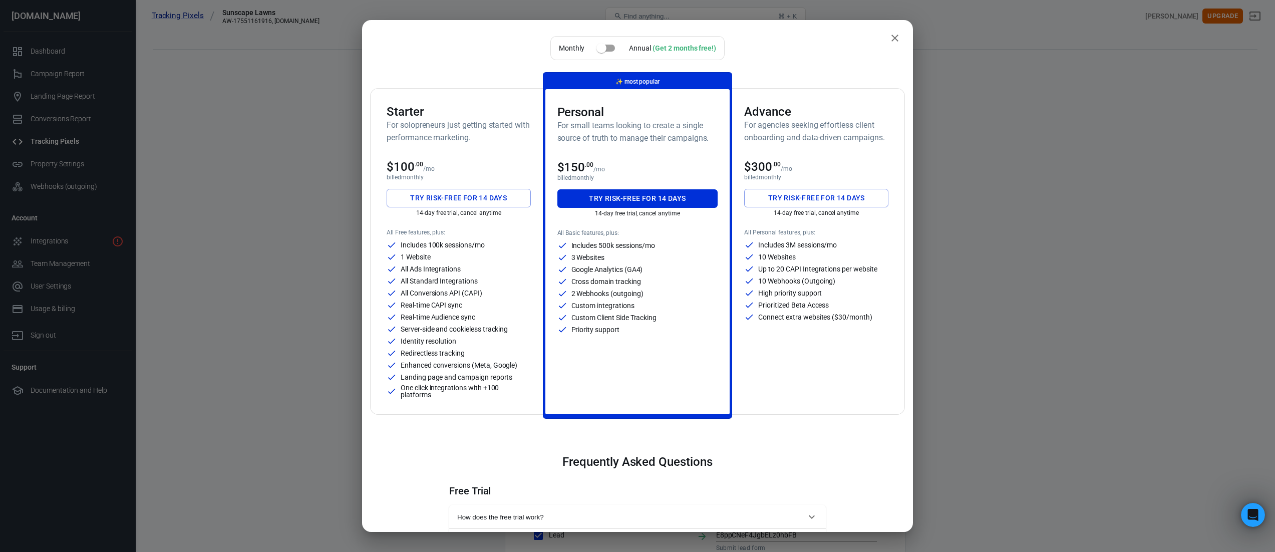
click at [449, 292] on p "All Conversions API (CAPI)" at bounding box center [442, 292] width 82 height 7
click at [462, 202] on button "Try risk-free for 14 days" at bounding box center [459, 198] width 144 height 19
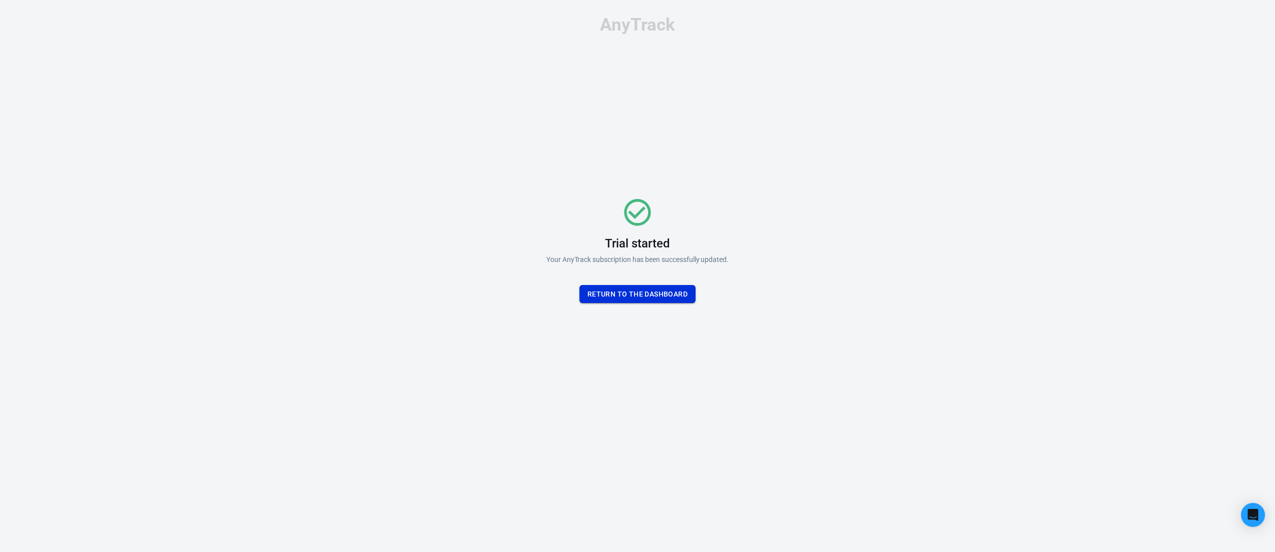
click at [672, 293] on button "Return To the dashboard" at bounding box center [637, 294] width 116 height 19
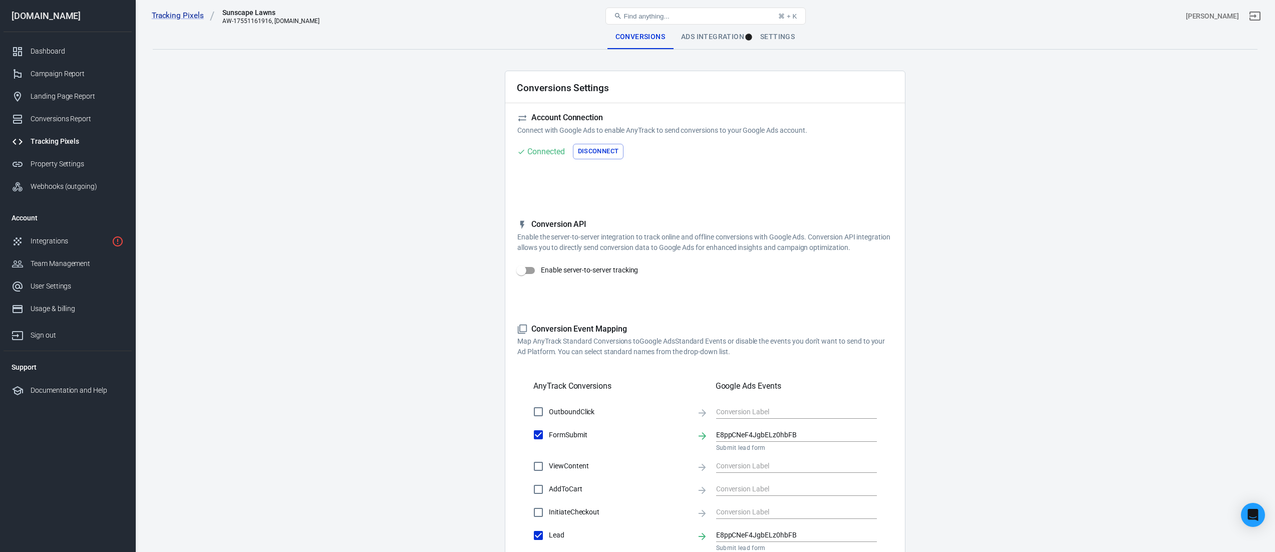
click at [530, 267] on input "Enable server-to-server tracking" at bounding box center [521, 270] width 57 height 19
checkbox input "true"
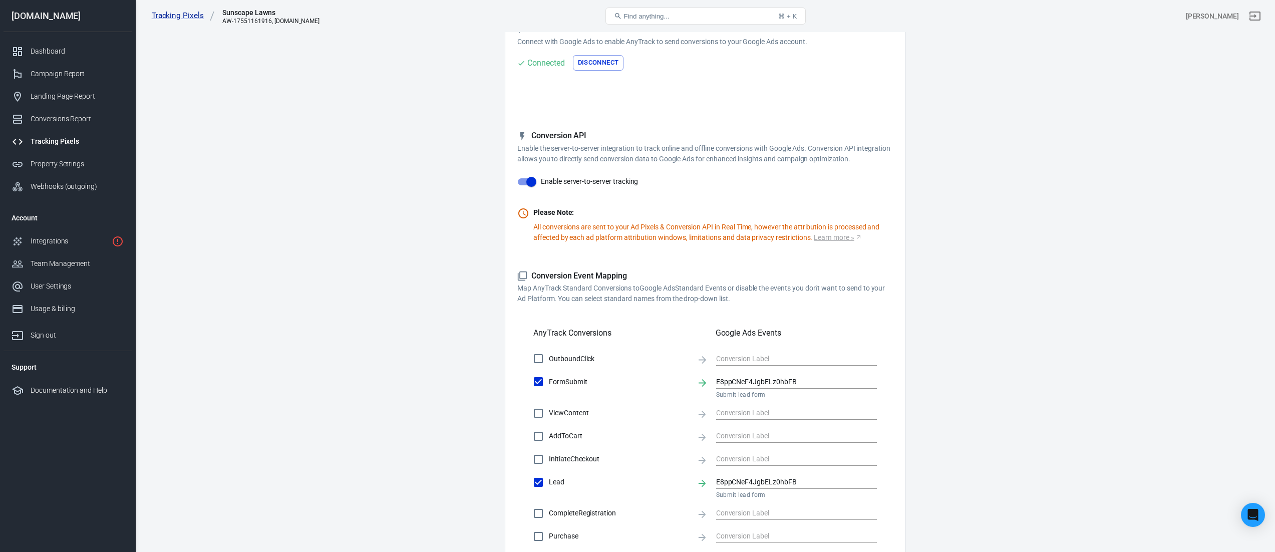
scroll to position [106, 0]
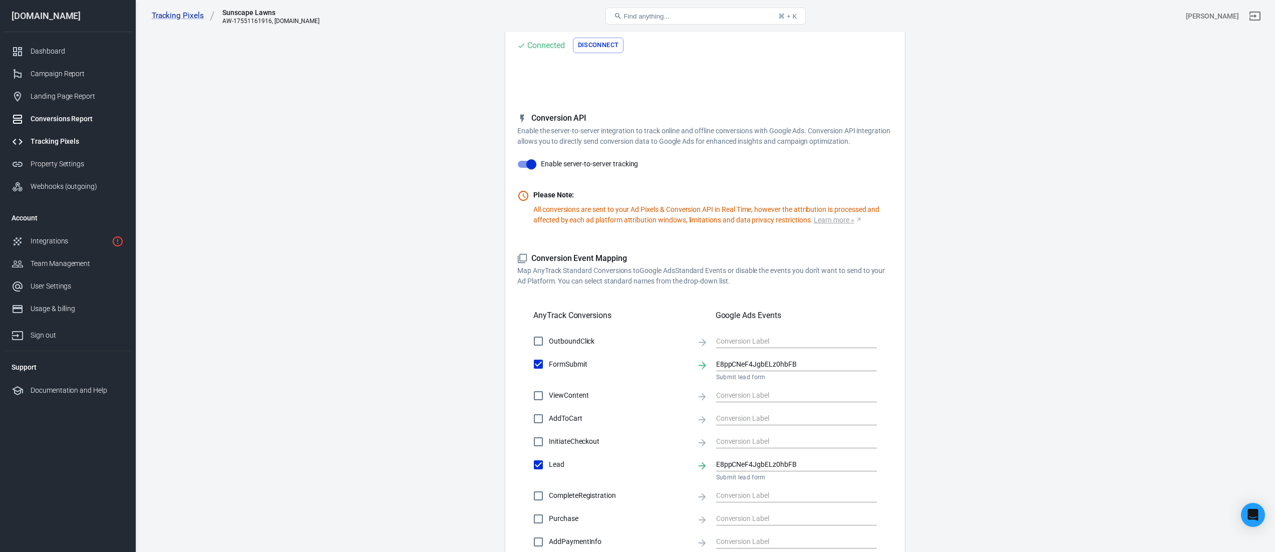
click at [69, 121] on div "Conversions Report" at bounding box center [77, 119] width 93 height 11
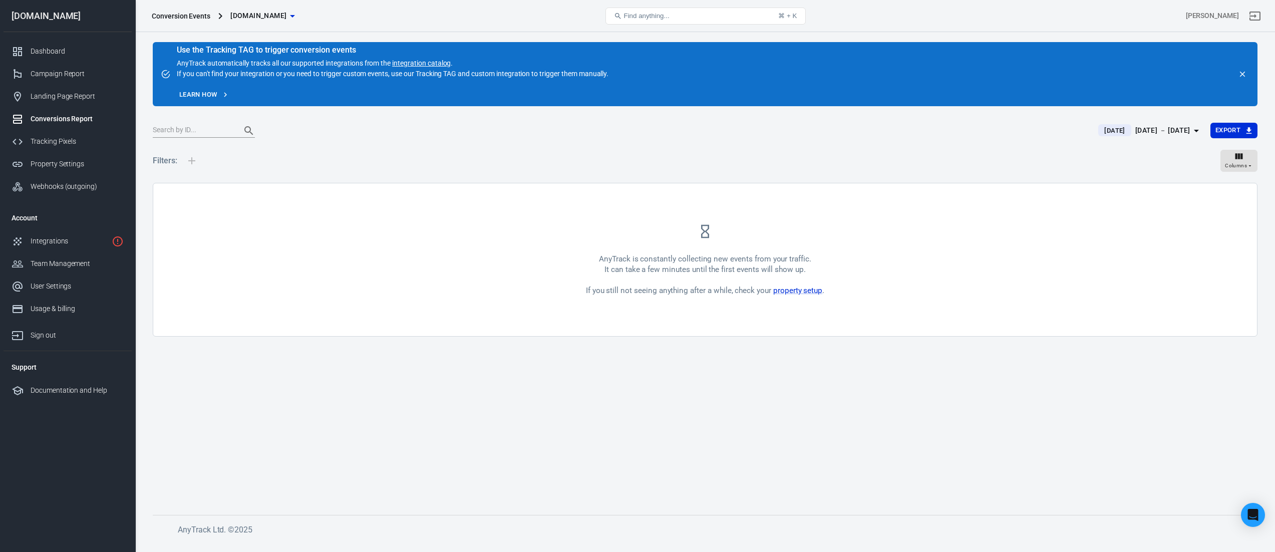
click at [430, 65] on link "integration catalog" at bounding box center [421, 63] width 59 height 8
click at [62, 142] on div "Tracking Pixels" at bounding box center [77, 141] width 93 height 11
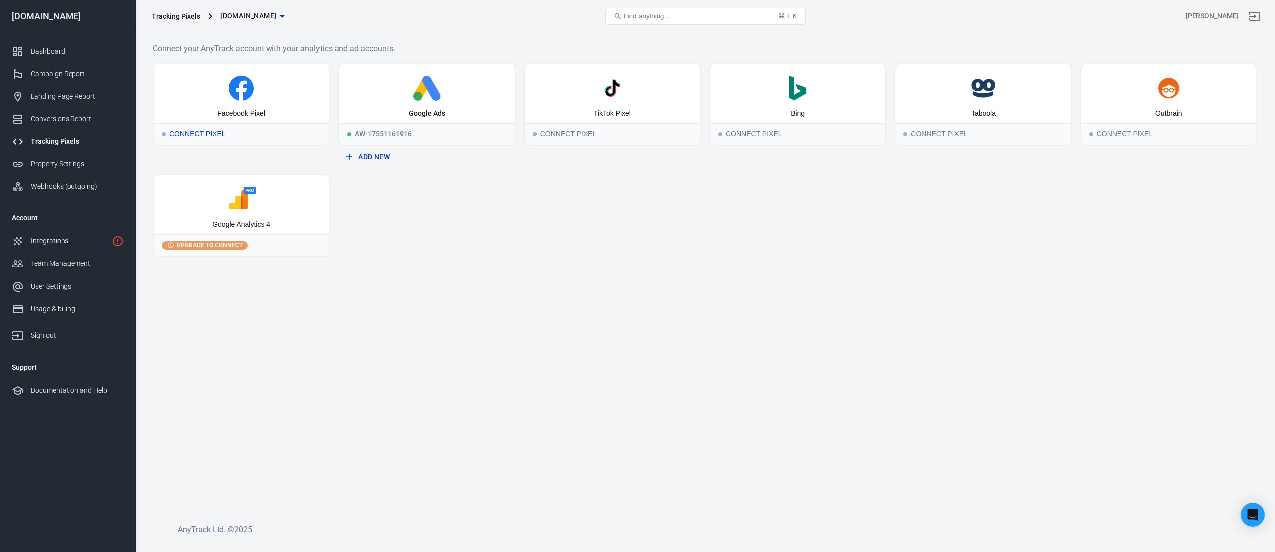
click at [236, 132] on div "Connect Pixel" at bounding box center [241, 134] width 175 height 22
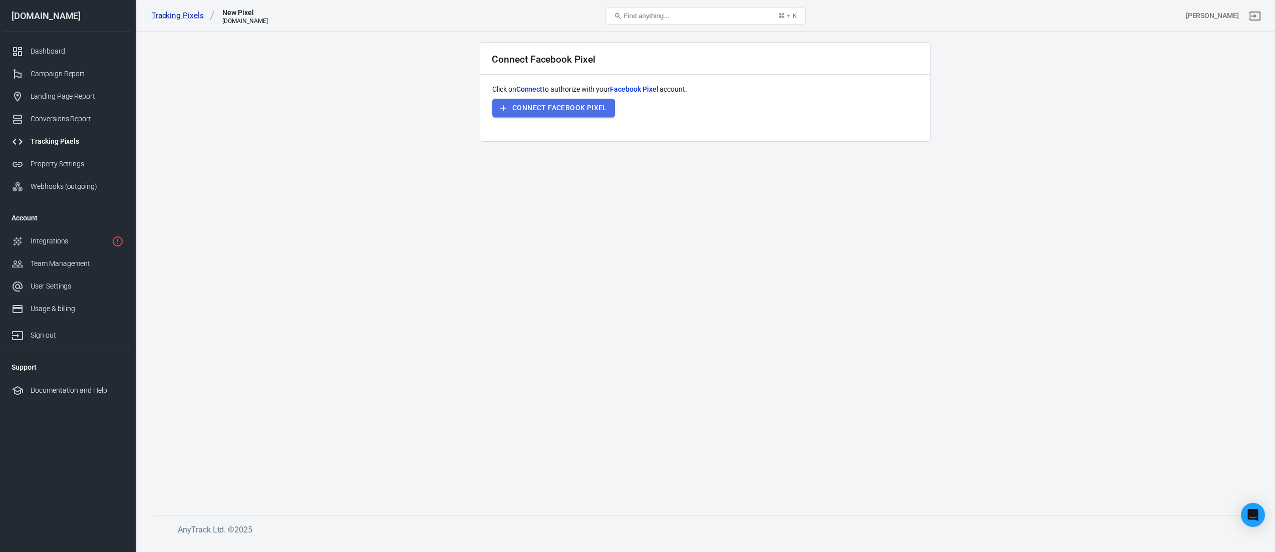
click at [563, 107] on button "Connect Facebook Pixel" at bounding box center [553, 108] width 123 height 19
click at [553, 113] on div "Click on Connect to authorize with your Facebook Pixel account. Connect Faceboo…" at bounding box center [705, 106] width 426 height 45
click at [534, 88] on span "Connect" at bounding box center [529, 89] width 27 height 8
click at [532, 95] on div "Click on Connect to authorize with your Facebook Pixel account. Connect Faceboo…" at bounding box center [705, 106] width 426 height 45
drag, startPoint x: 238, startPoint y: 20, endPoint x: 209, endPoint y: 19, distance: 29.6
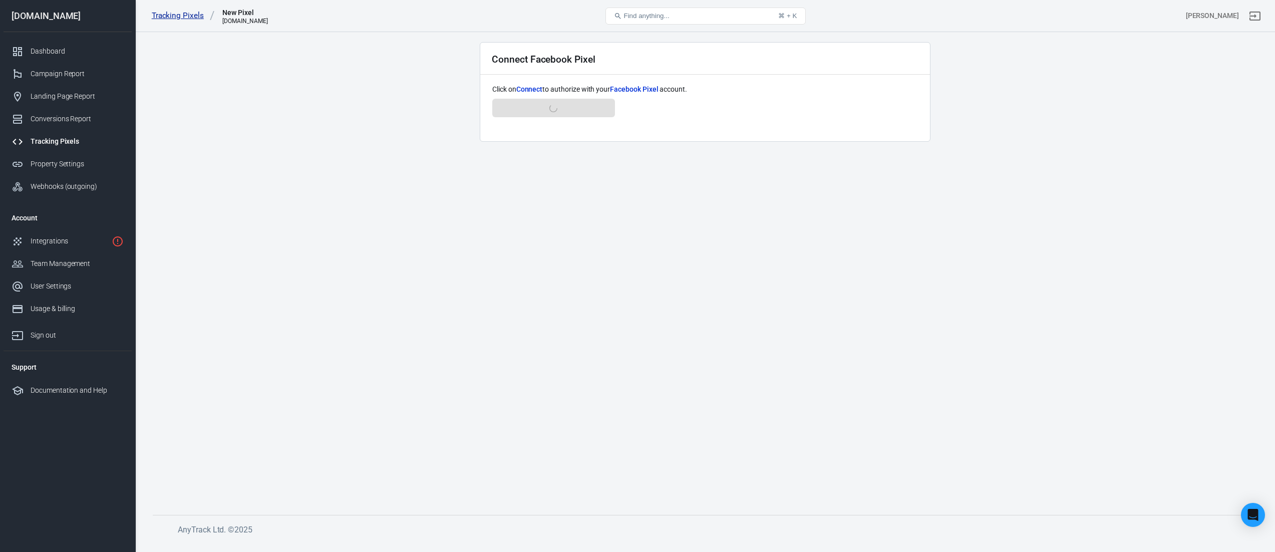
click at [238, 20] on div "[DOMAIN_NAME]" at bounding box center [244, 21] width 45 height 7
click at [201, 19] on link "Tracking Pixels" at bounding box center [183, 16] width 63 height 11
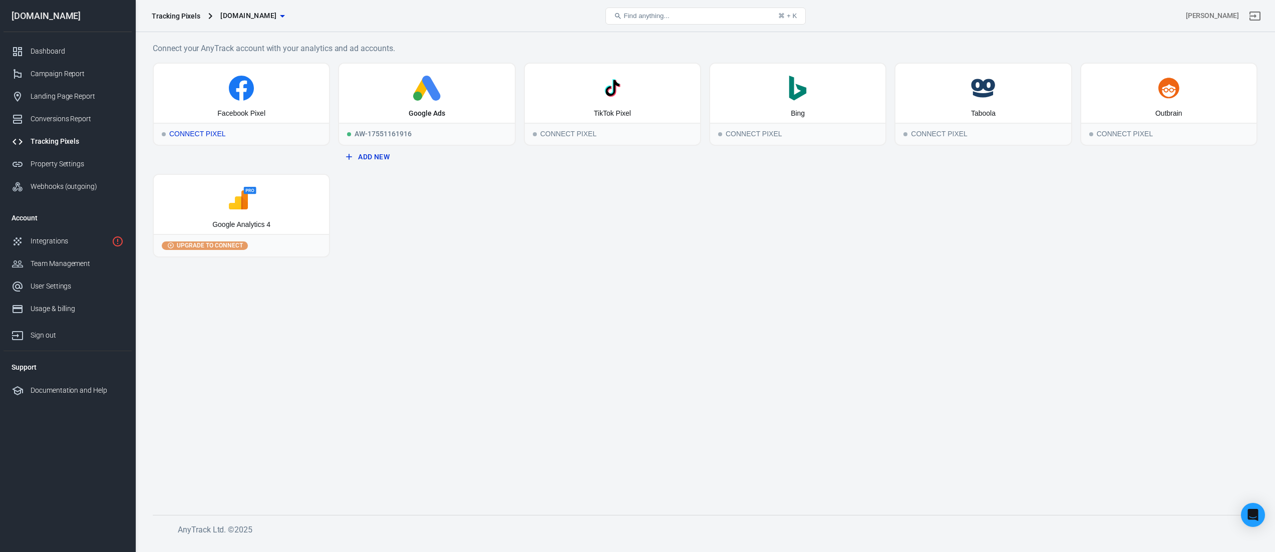
click at [251, 102] on div "Facebook Pixel" at bounding box center [241, 93] width 175 height 59
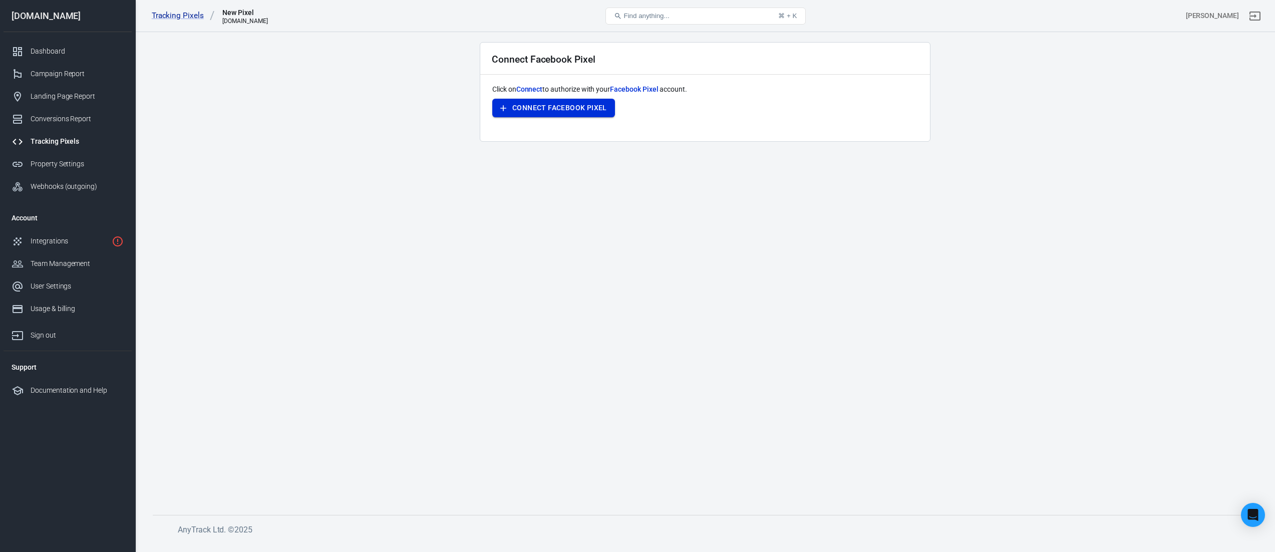
click at [555, 103] on button "Connect Facebook Pixel" at bounding box center [553, 108] width 123 height 19
click at [559, 105] on button "Connect Facebook Pixel" at bounding box center [553, 108] width 123 height 19
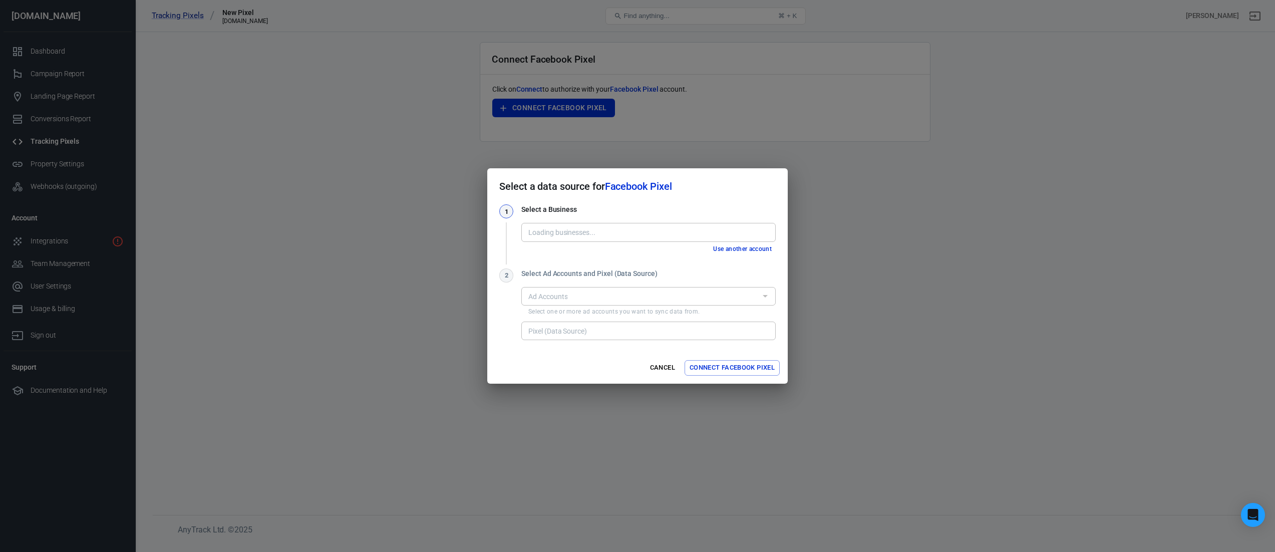
type input "Sunscape Lawns, LLC [905291048142584]"
type input "Sunscape Pixel 1 [1272531441197876]"
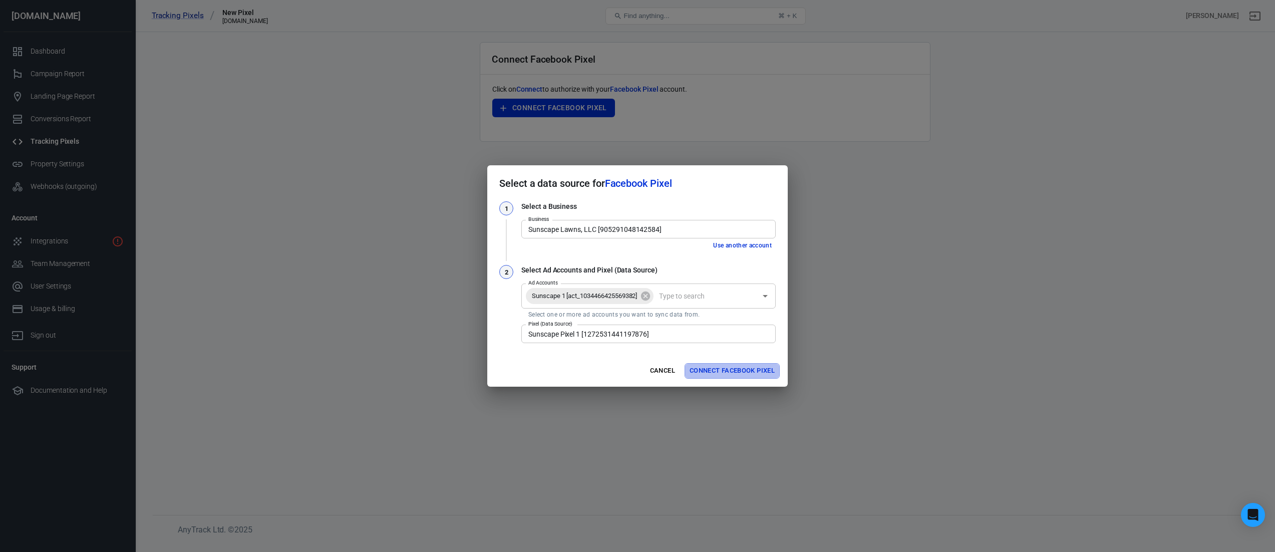
click at [746, 371] on button "Connect Facebook Pixel" at bounding box center [732, 371] width 95 height 16
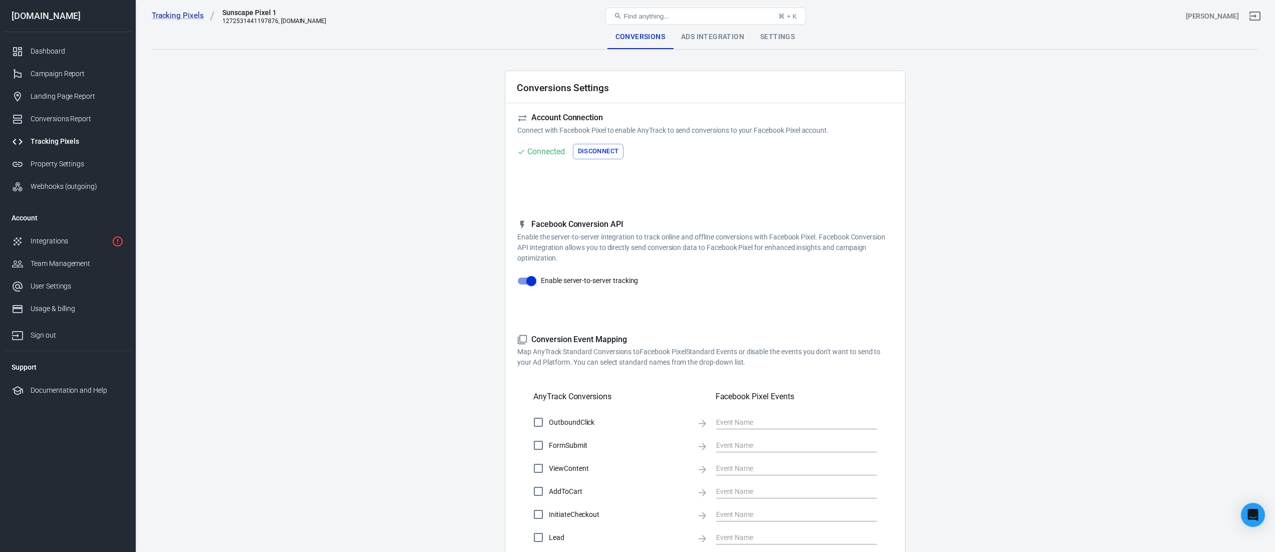
checkbox input "true"
type input "ViewContent"
checkbox input "true"
type input "SubmitApplication"
checkbox input "true"
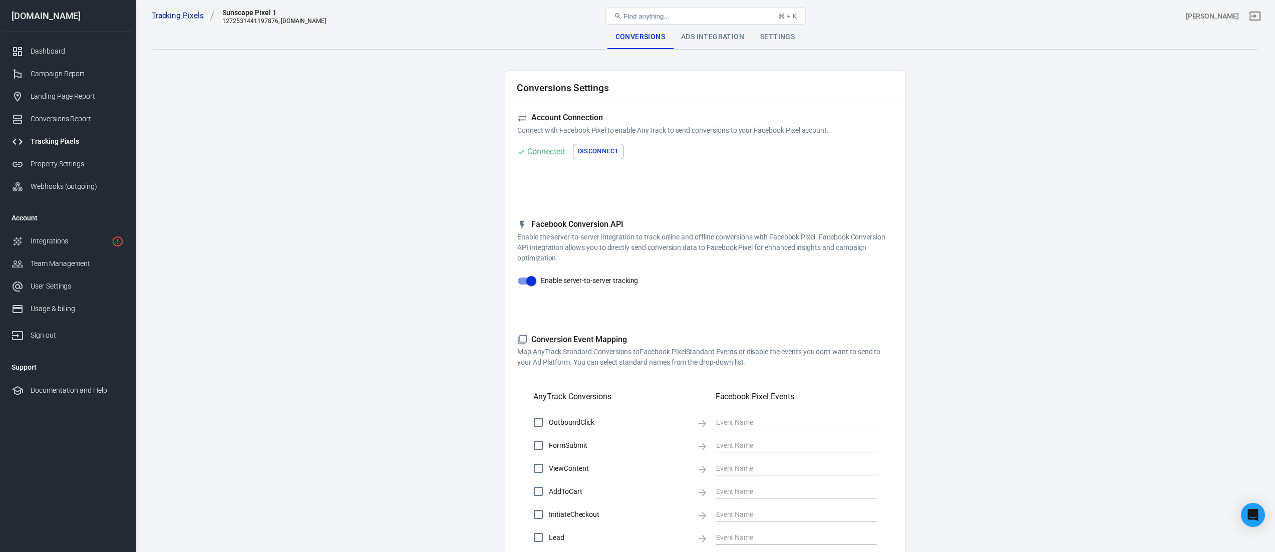
type input "ViewContent"
checkbox input "true"
type input "AddToCart"
checkbox input "true"
type input "InitiateCheckout"
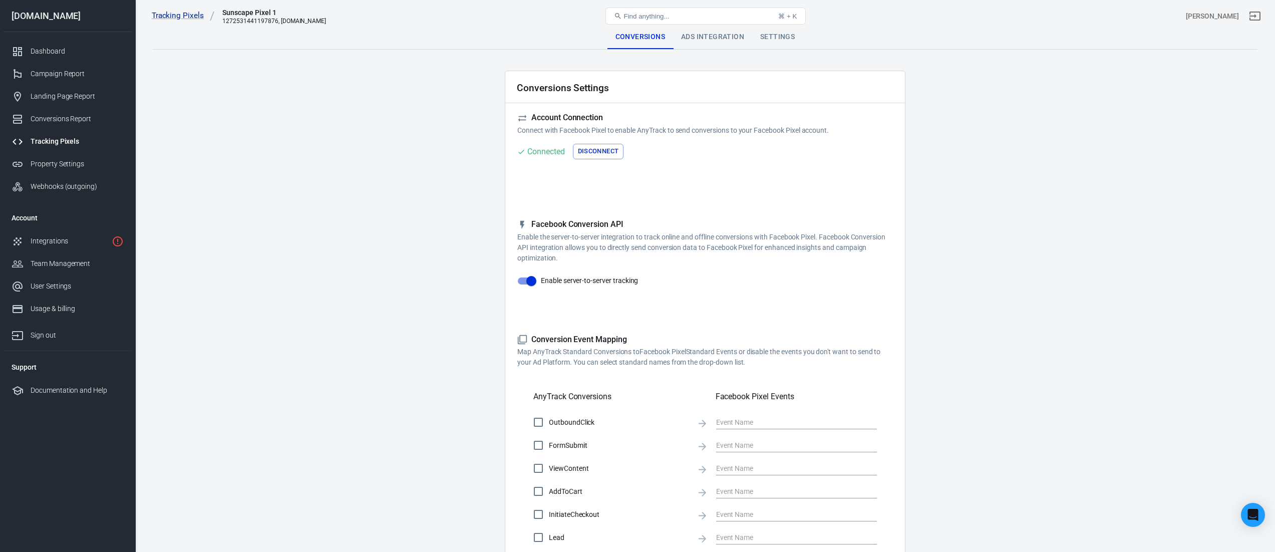
checkbox input "true"
type input "Lead"
checkbox input "true"
type input "CompleteRegistration"
checkbox input "true"
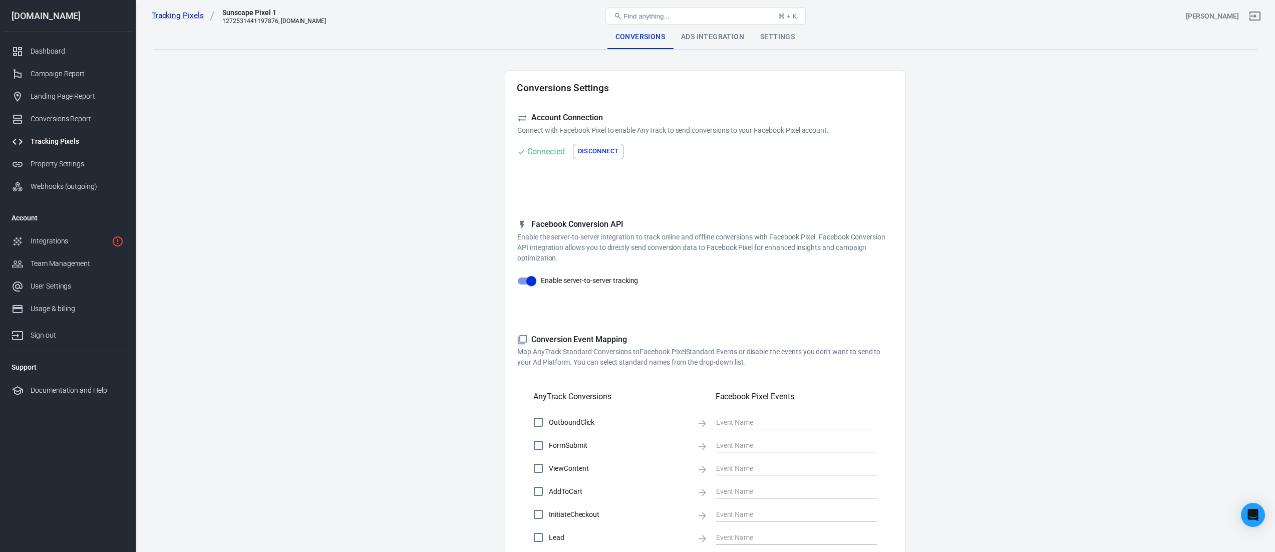
type input "Purchase"
checkbox input "true"
type input "AddPaymentInfo"
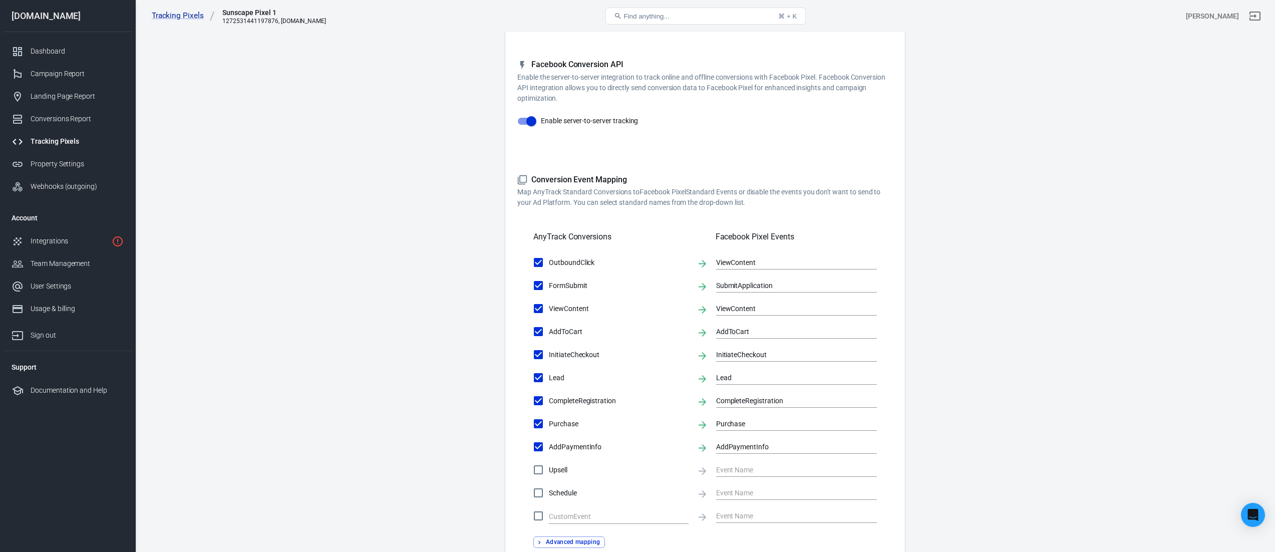
scroll to position [236, 0]
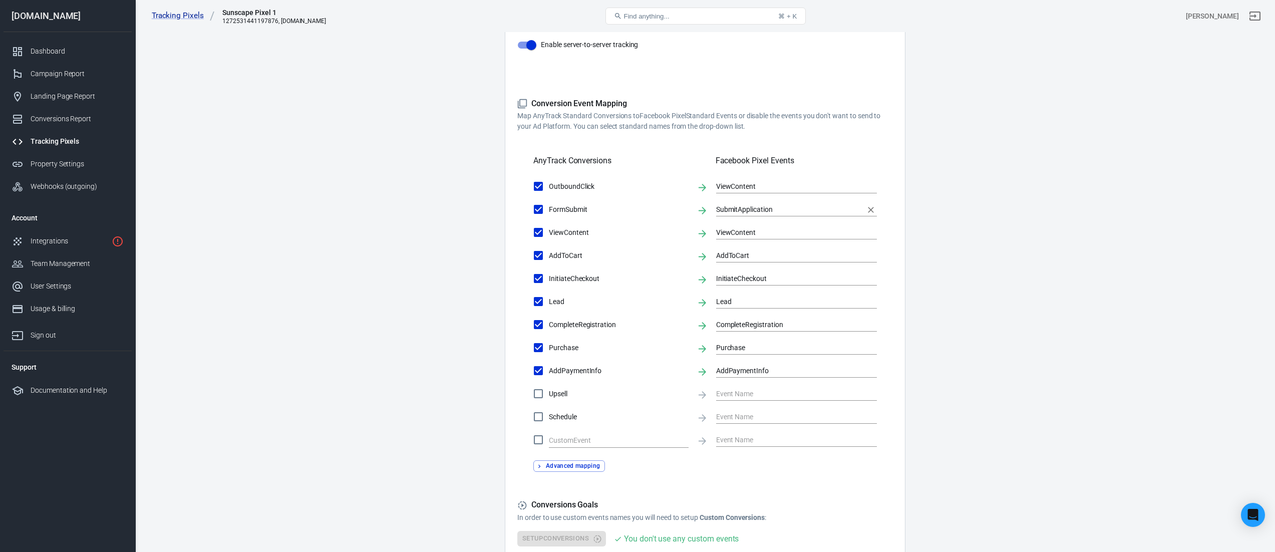
click at [766, 209] on input "SubmitApplication" at bounding box center [789, 209] width 146 height 13
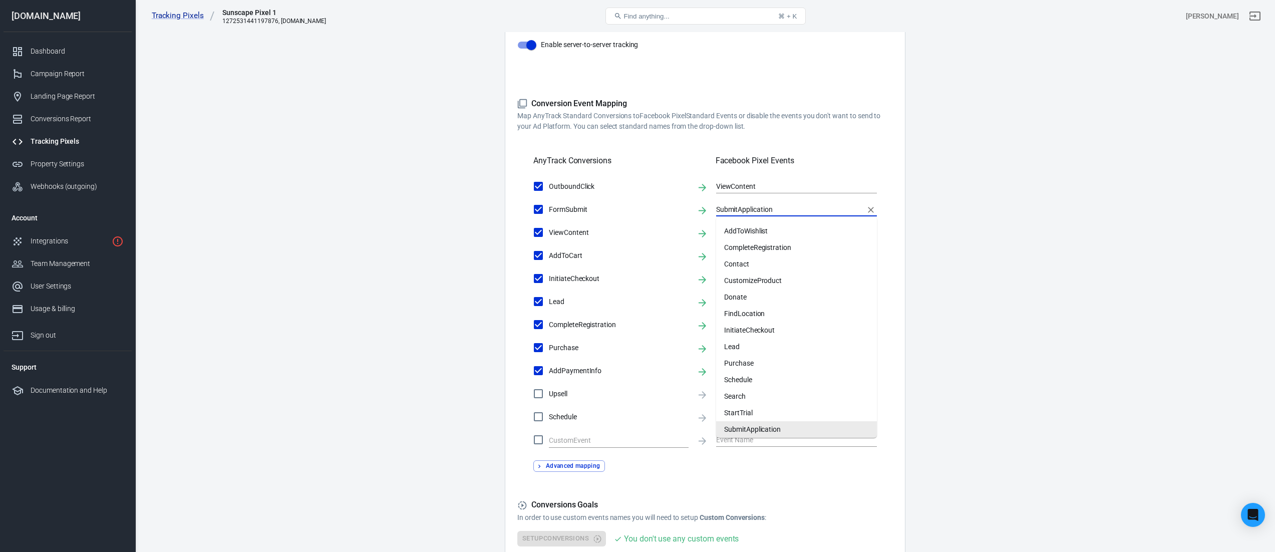
click at [766, 209] on input "SubmitApplication" at bounding box center [789, 209] width 146 height 13
click at [740, 344] on li "Lead" at bounding box center [796, 347] width 161 height 17
type input "Lead"
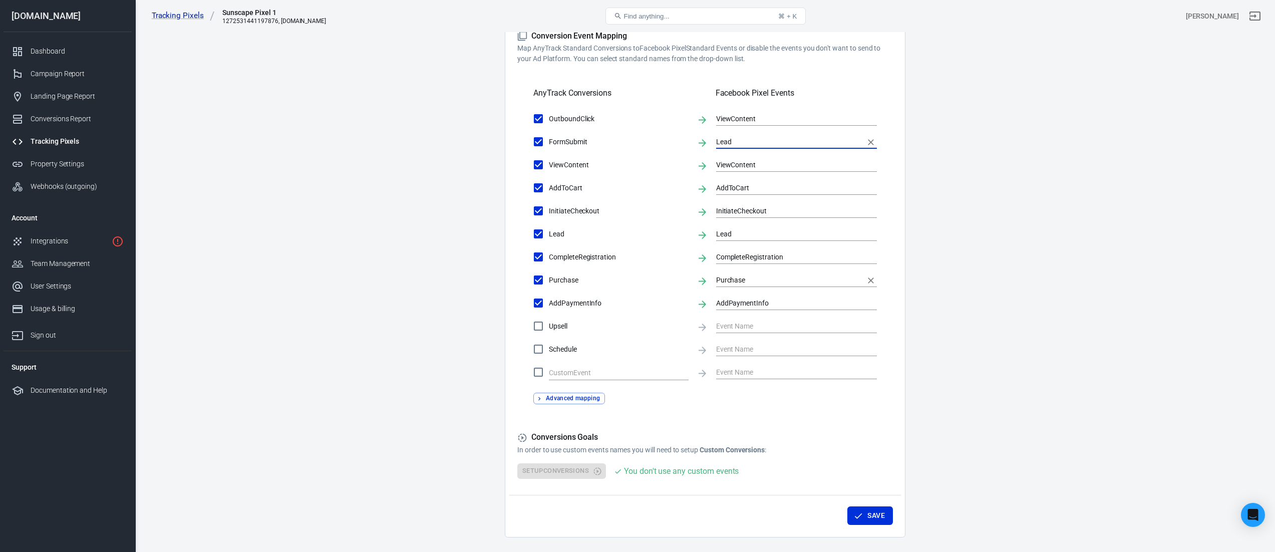
scroll to position [326, 0]
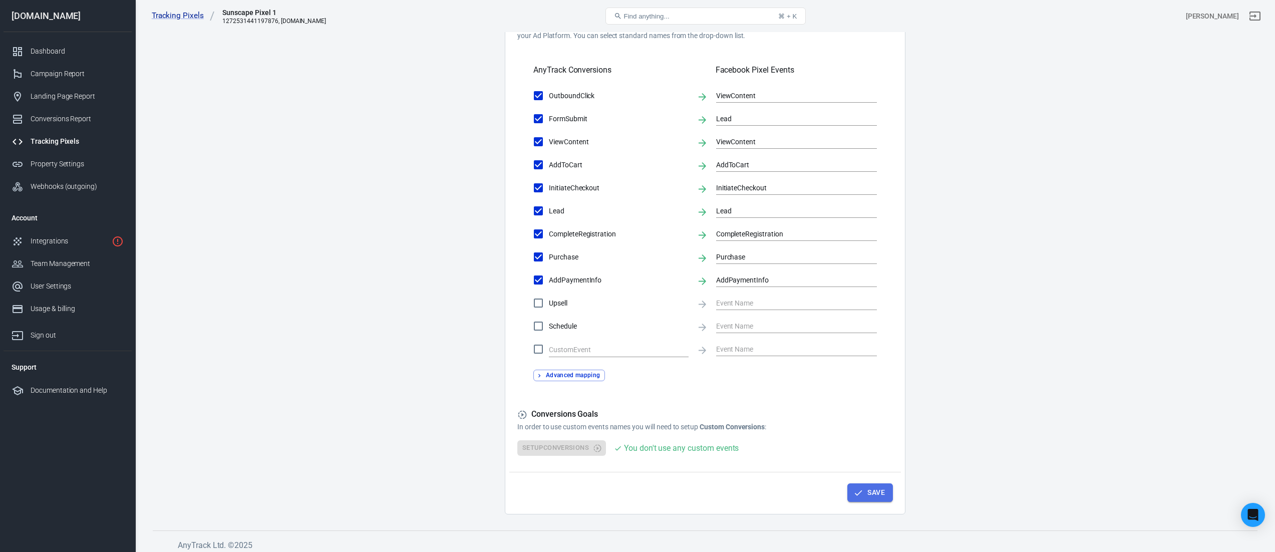
click at [863, 495] on button "Save" at bounding box center [870, 492] width 46 height 19
click at [570, 376] on button "Advanced mapping" at bounding box center [569, 376] width 72 height 12
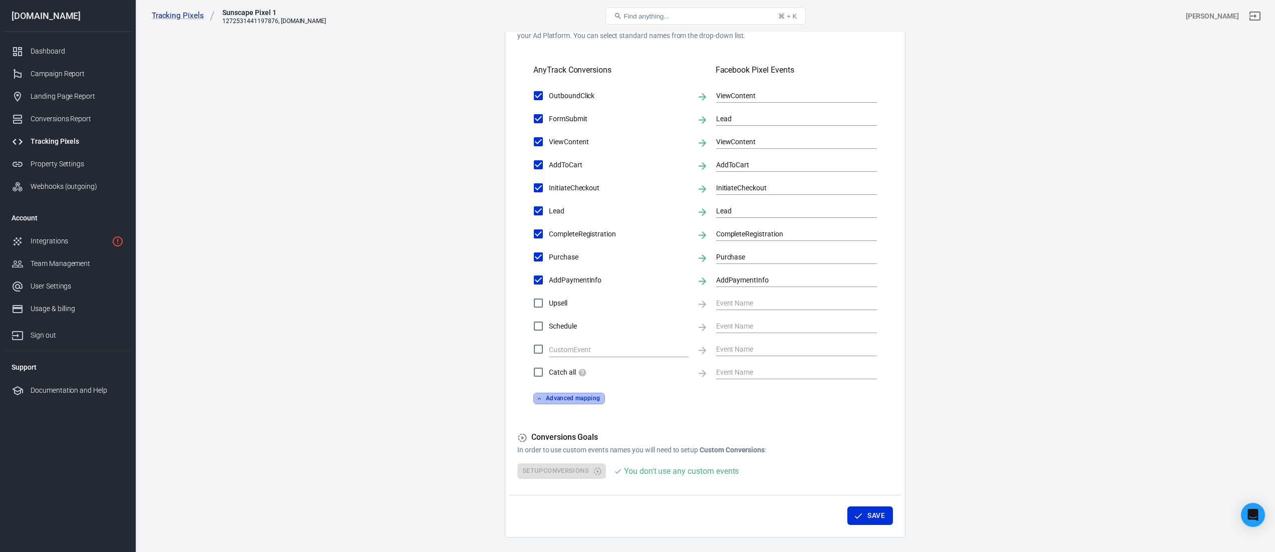
click at [576, 400] on button "Advanced mapping" at bounding box center [569, 399] width 72 height 12
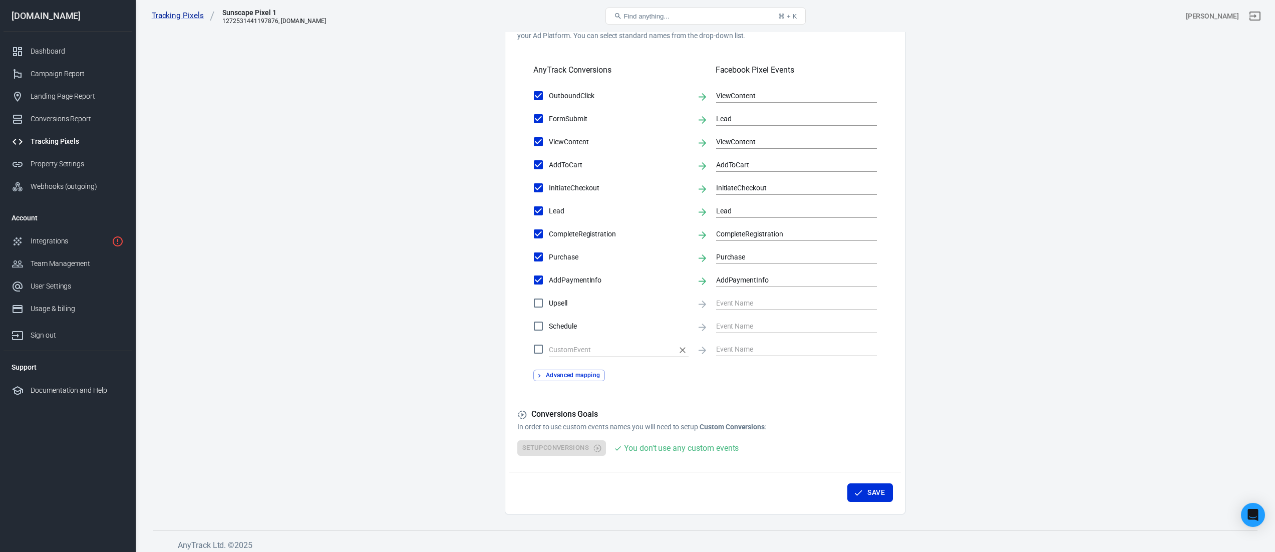
click at [557, 351] on input "text" at bounding box center [611, 350] width 125 height 13
click at [874, 494] on button "Save" at bounding box center [870, 492] width 46 height 19
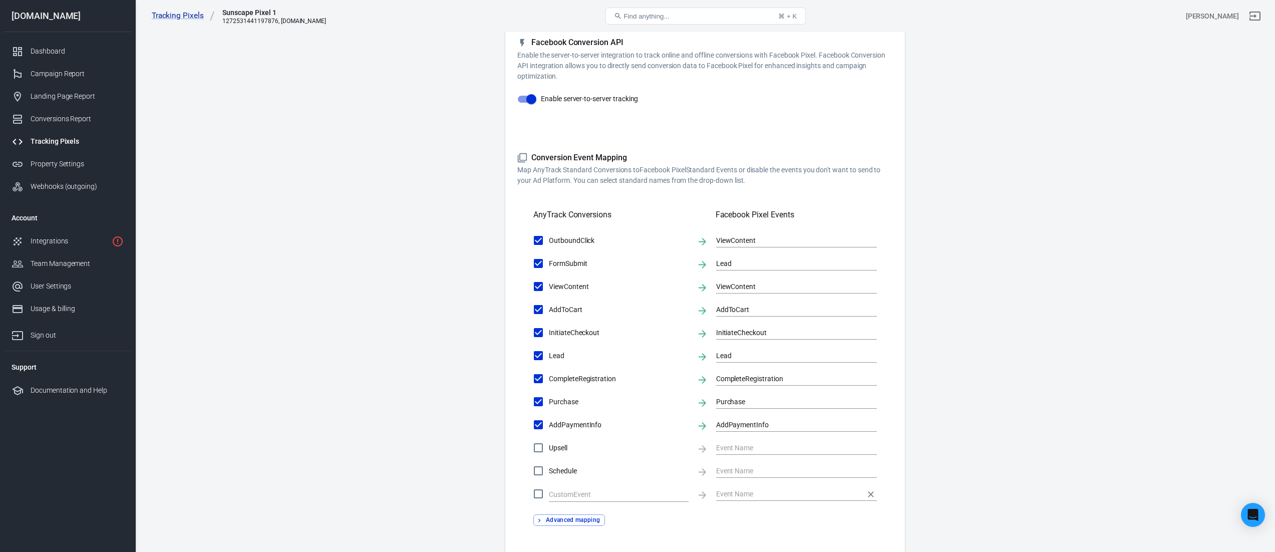
scroll to position [0, 0]
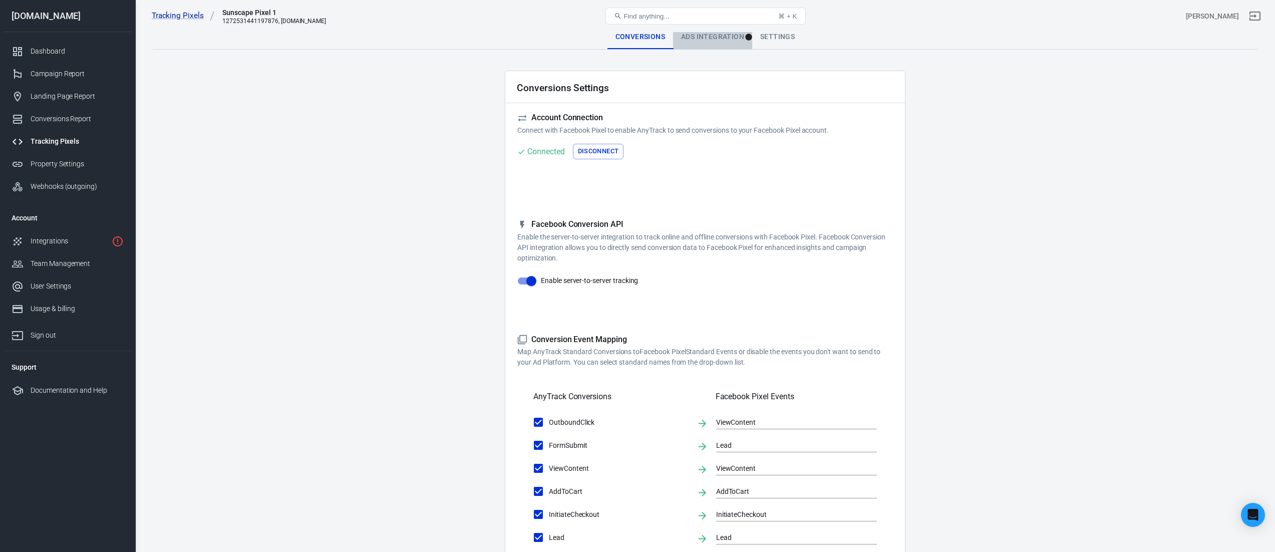
click at [701, 38] on div "Ads Integration" at bounding box center [712, 37] width 79 height 24
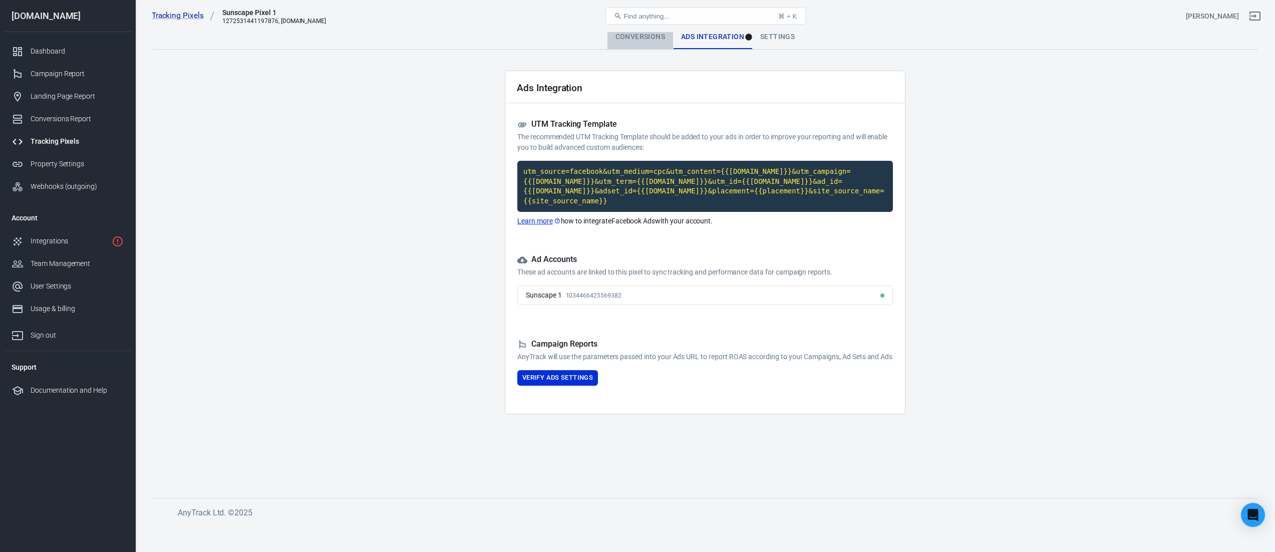
click at [643, 36] on div "Conversions" at bounding box center [640, 37] width 66 height 24
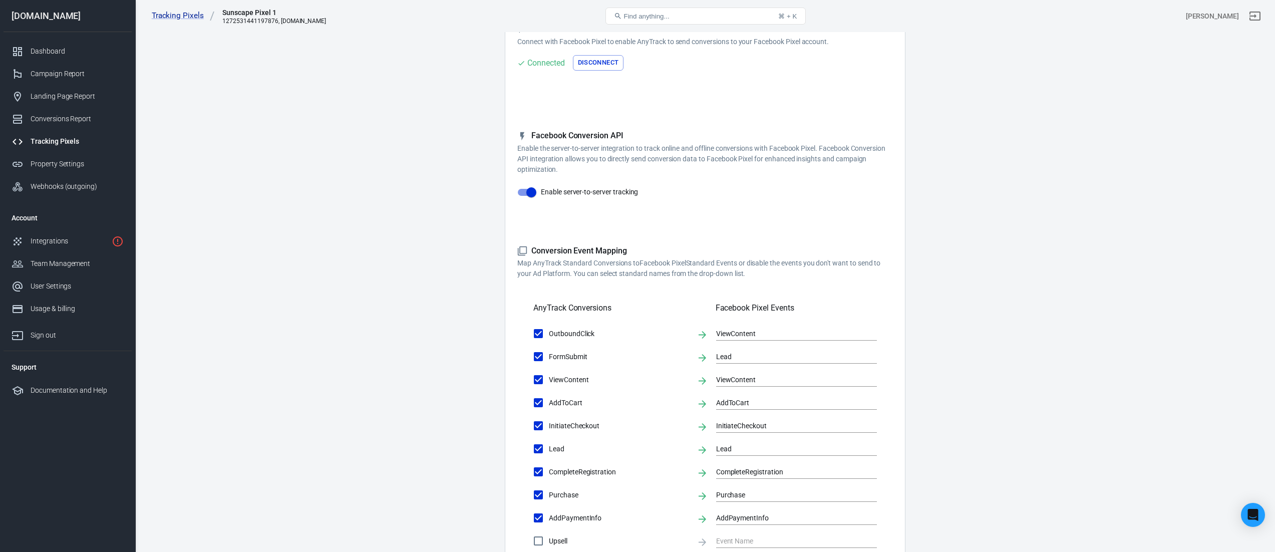
scroll to position [333, 0]
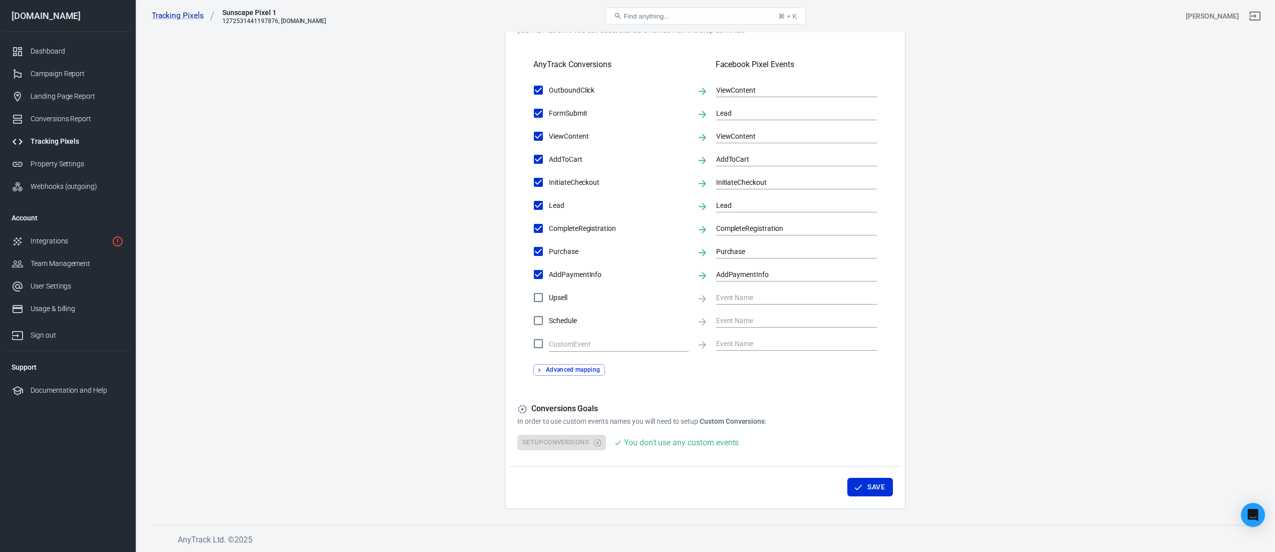
click at [873, 499] on div "Save" at bounding box center [705, 485] width 392 height 38
click at [873, 494] on button "Save" at bounding box center [870, 487] width 46 height 19
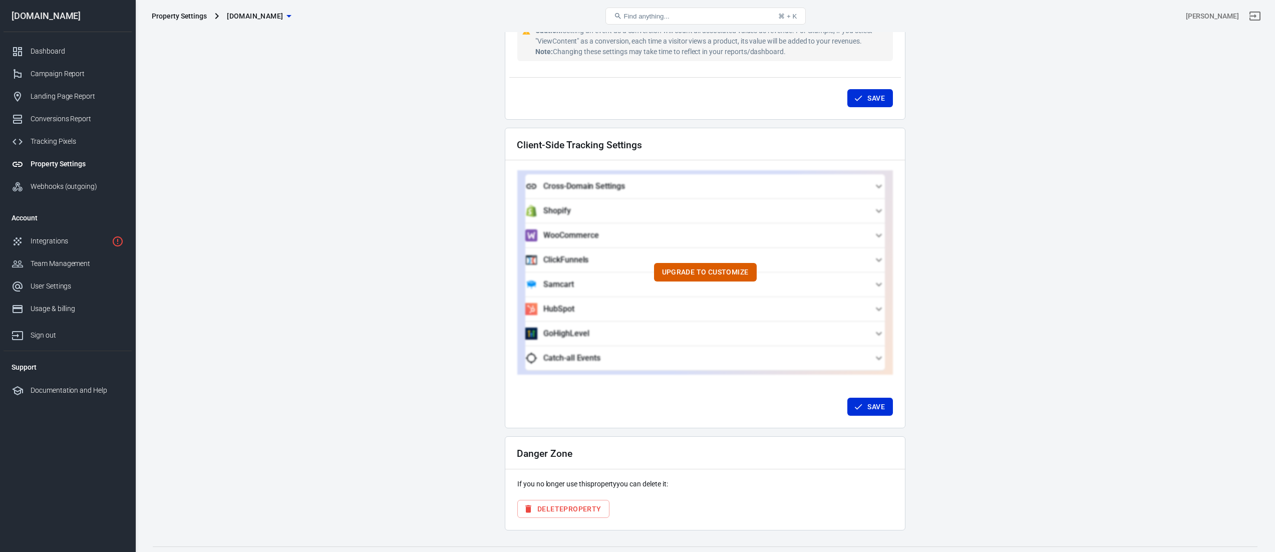
scroll to position [808, 0]
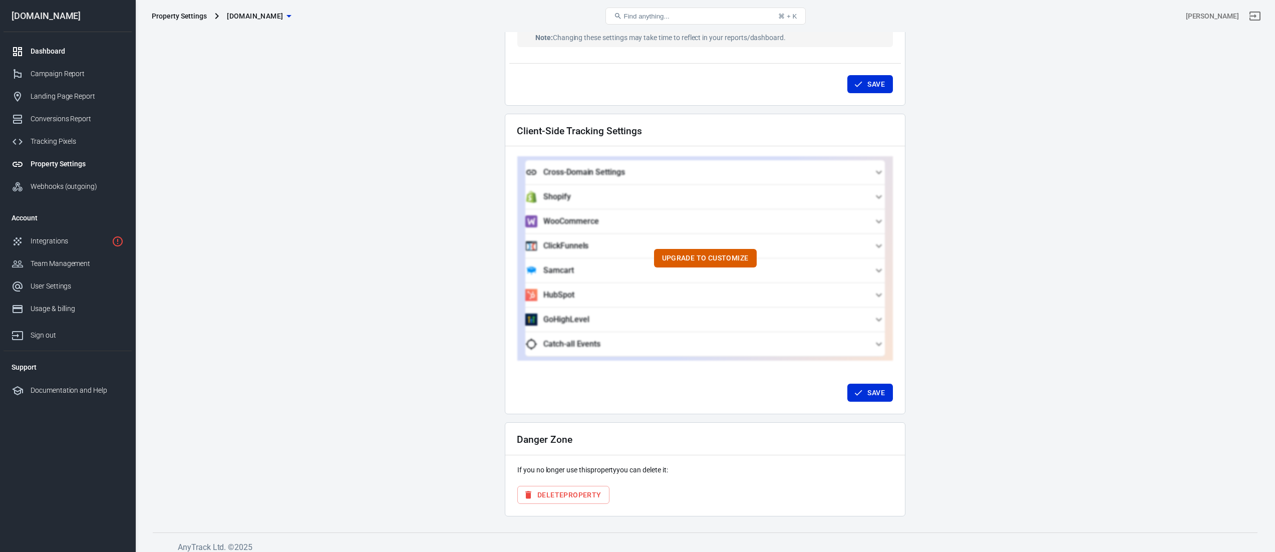
click at [63, 59] on link "Dashboard" at bounding box center [68, 51] width 128 height 23
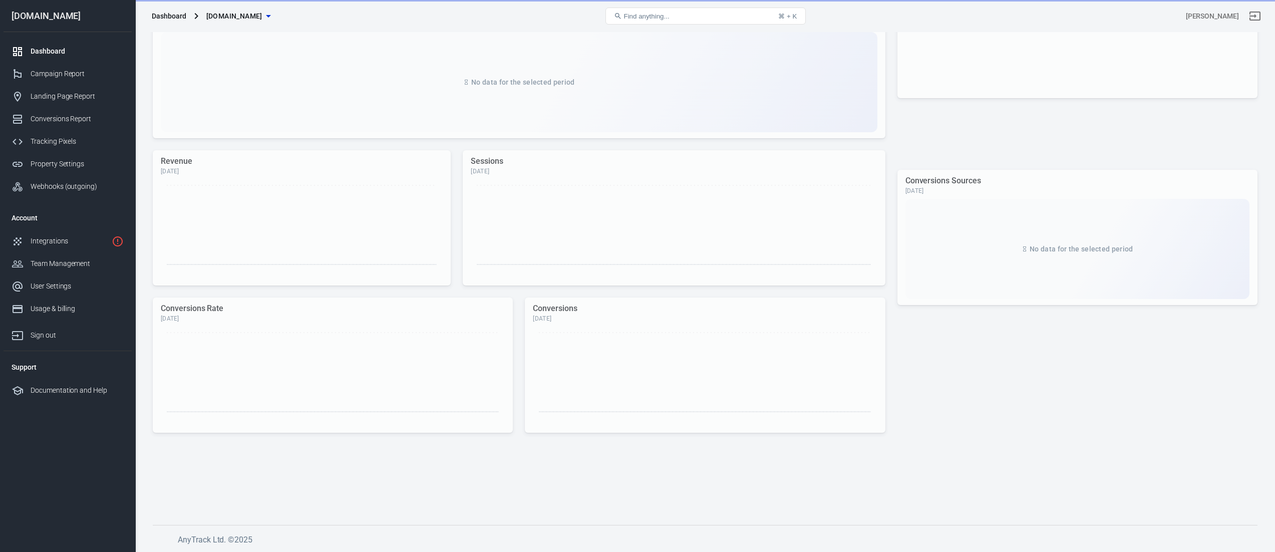
scroll to position [132, 0]
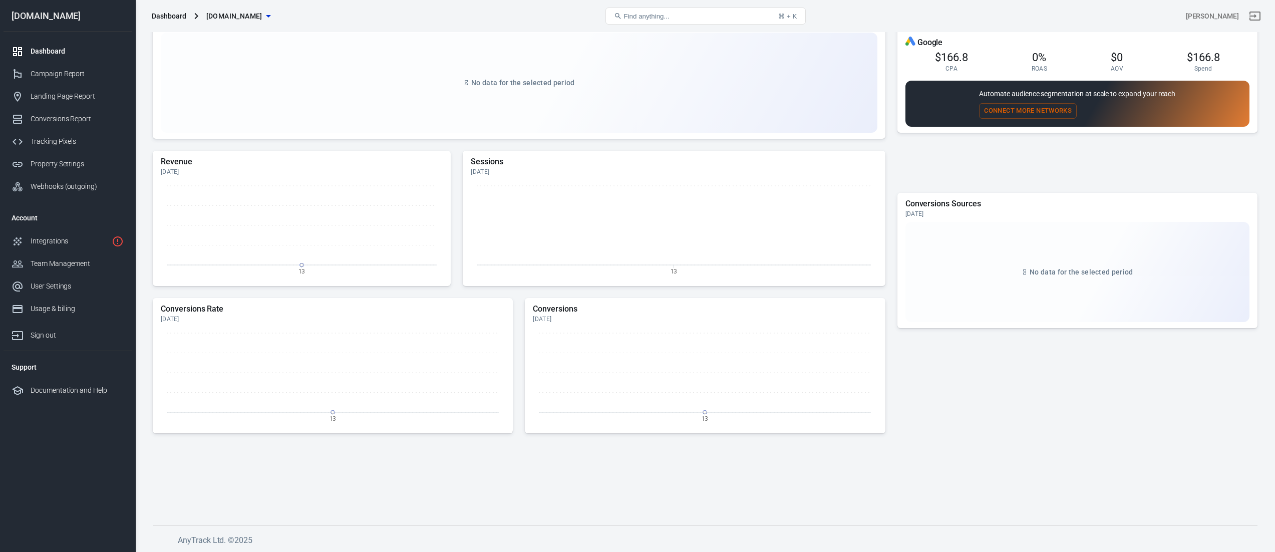
click at [1024, 108] on button "Connect More Networks" at bounding box center [1028, 111] width 98 height 16
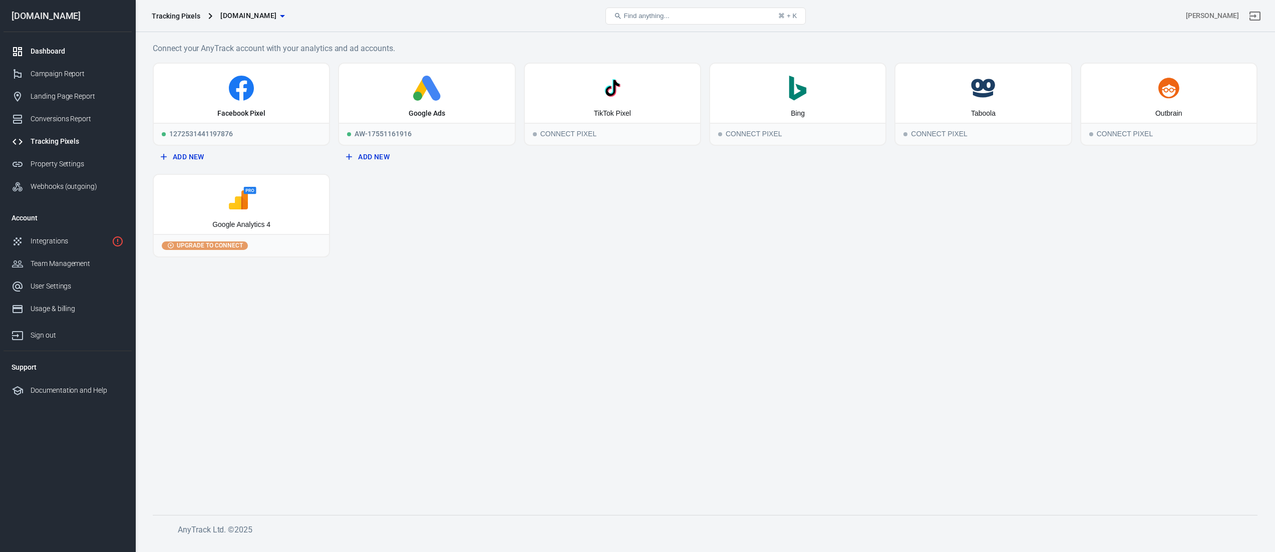
click at [52, 55] on div "Dashboard" at bounding box center [77, 51] width 93 height 11
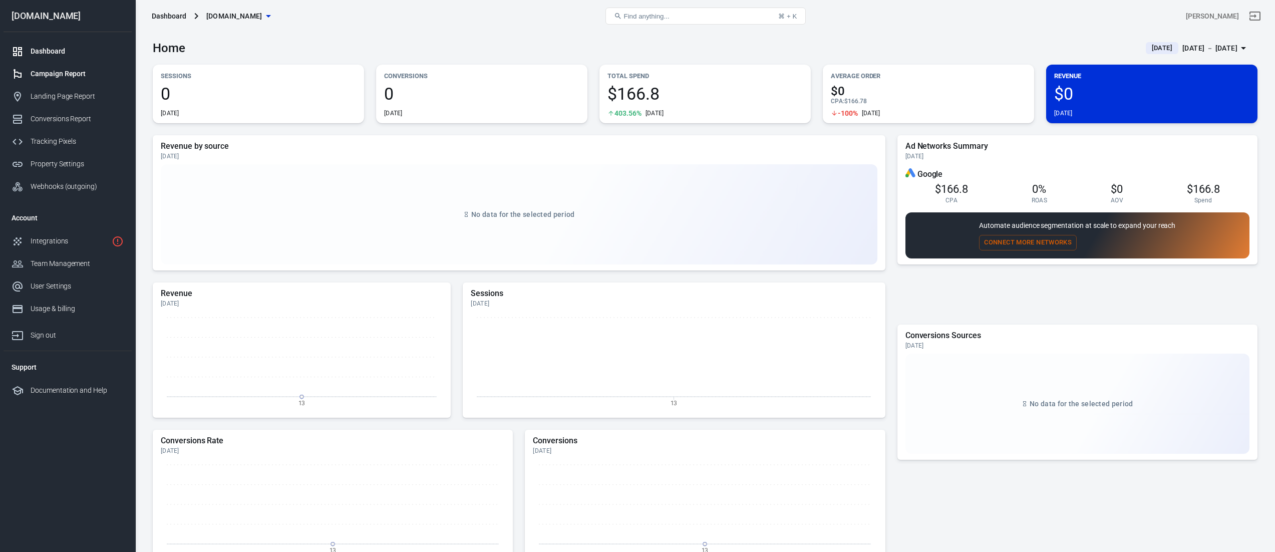
click at [66, 76] on div "Campaign Report" at bounding box center [77, 74] width 93 height 11
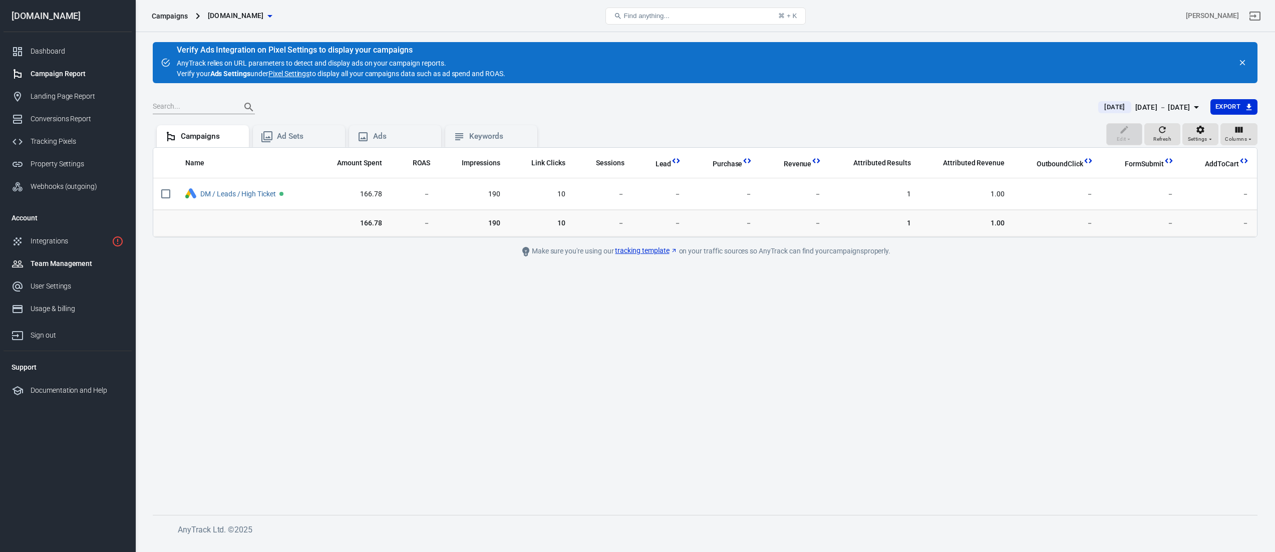
click at [71, 263] on div "Team Management" at bounding box center [77, 263] width 93 height 11
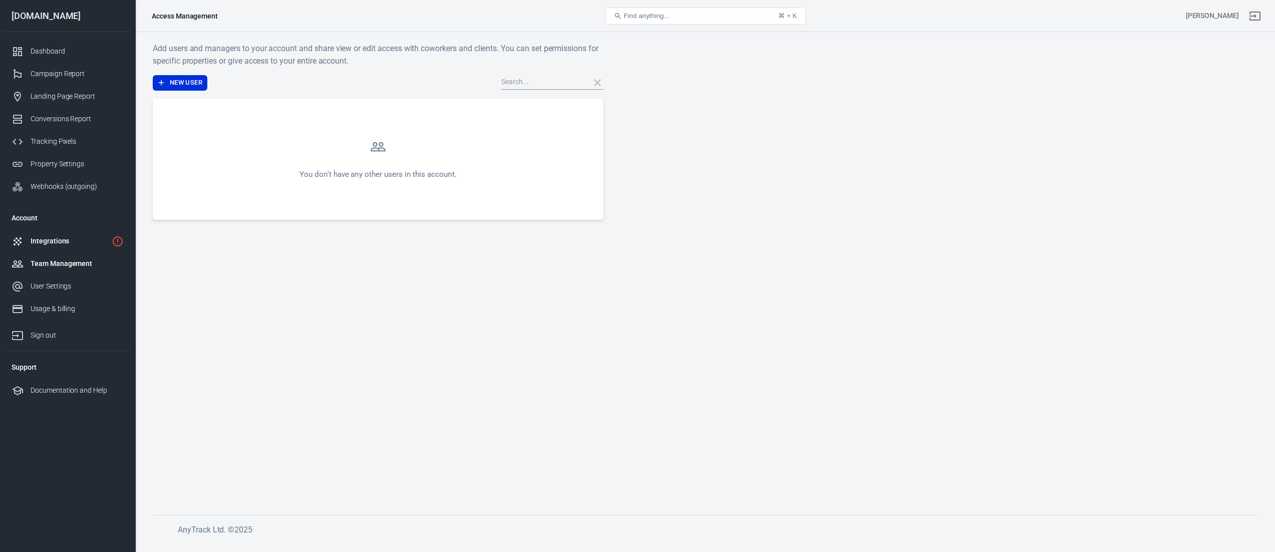
click at [70, 243] on div "Integrations" at bounding box center [69, 241] width 77 height 11
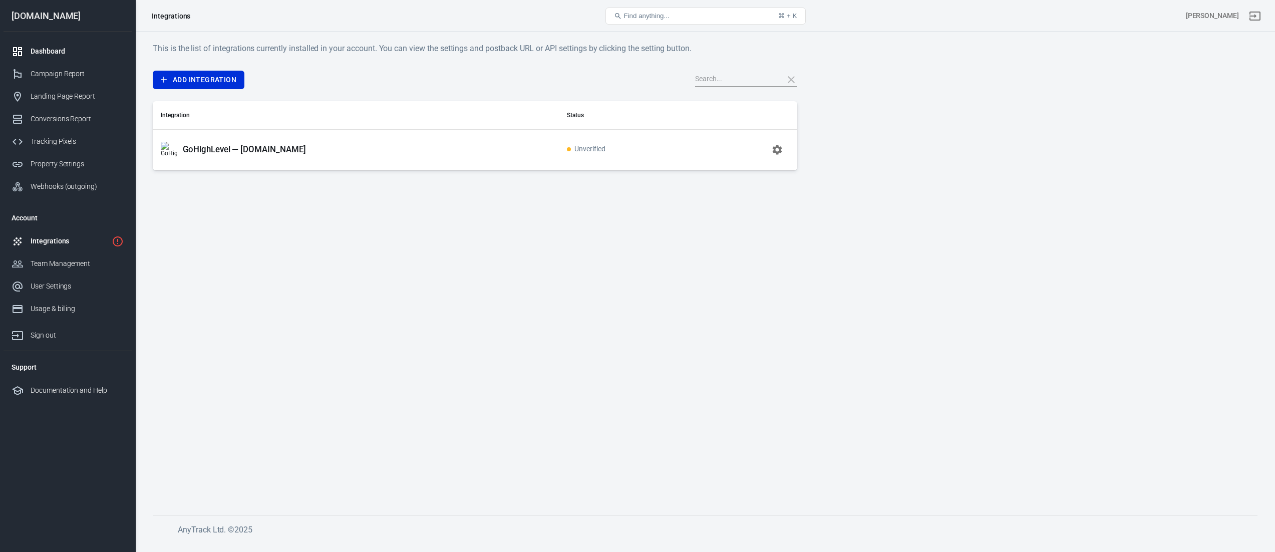
click at [59, 48] on div "Dashboard" at bounding box center [77, 51] width 93 height 11
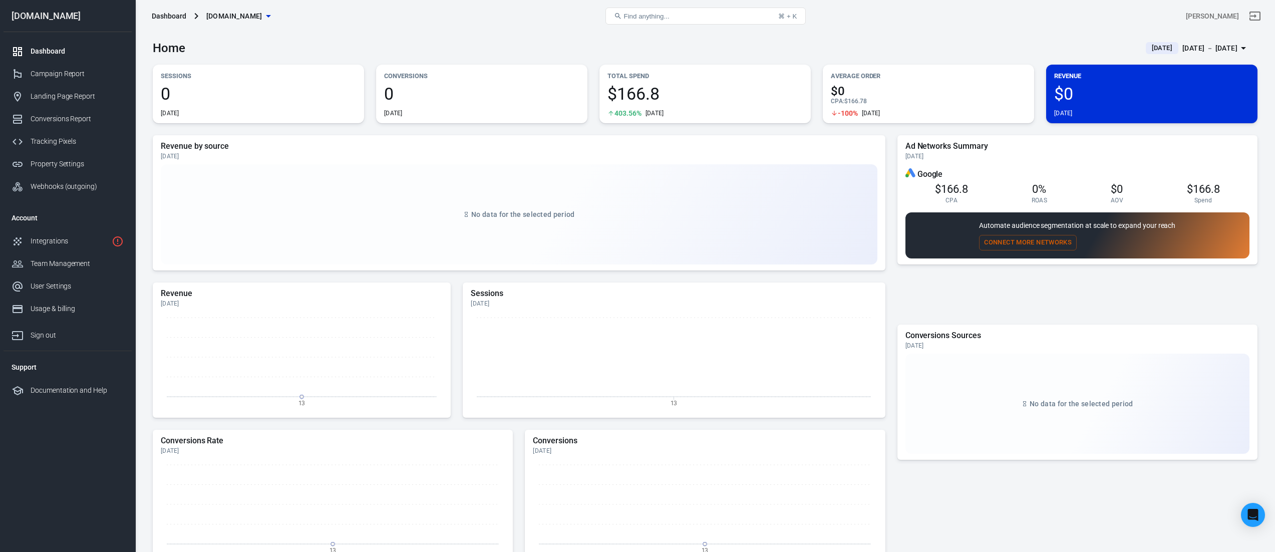
click at [1156, 48] on span "[DATE]" at bounding box center [1162, 48] width 29 height 10
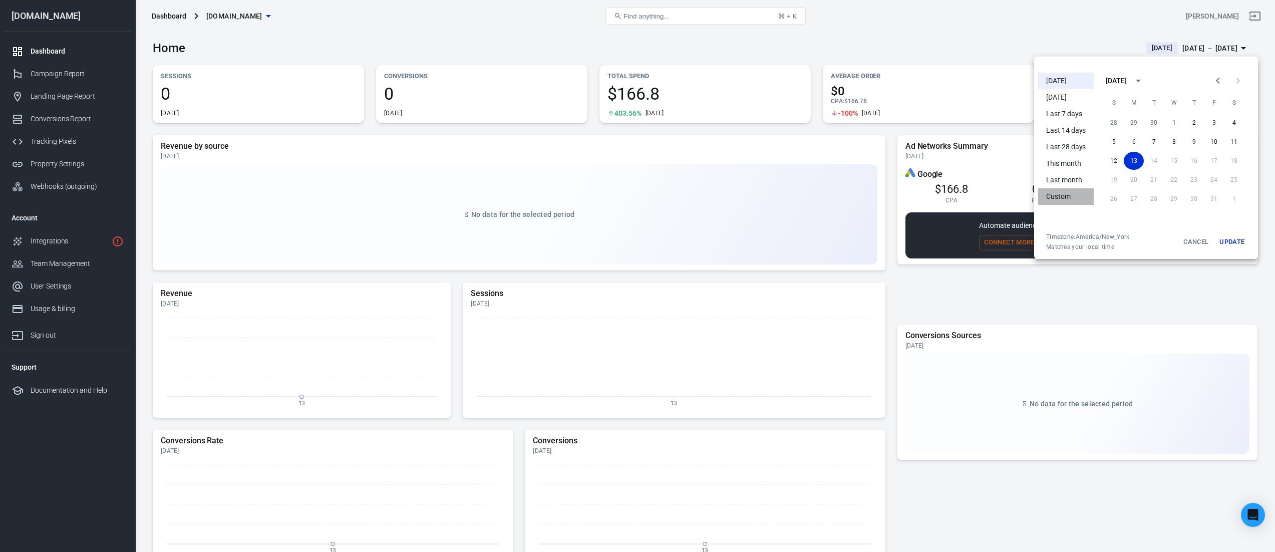
click at [1067, 202] on li "Custom" at bounding box center [1066, 196] width 56 height 17
drag, startPoint x: 1072, startPoint y: 184, endPoint x: 1140, endPoint y: 200, distance: 70.1
click at [1072, 184] on li "Last month" at bounding box center [1066, 180] width 56 height 17
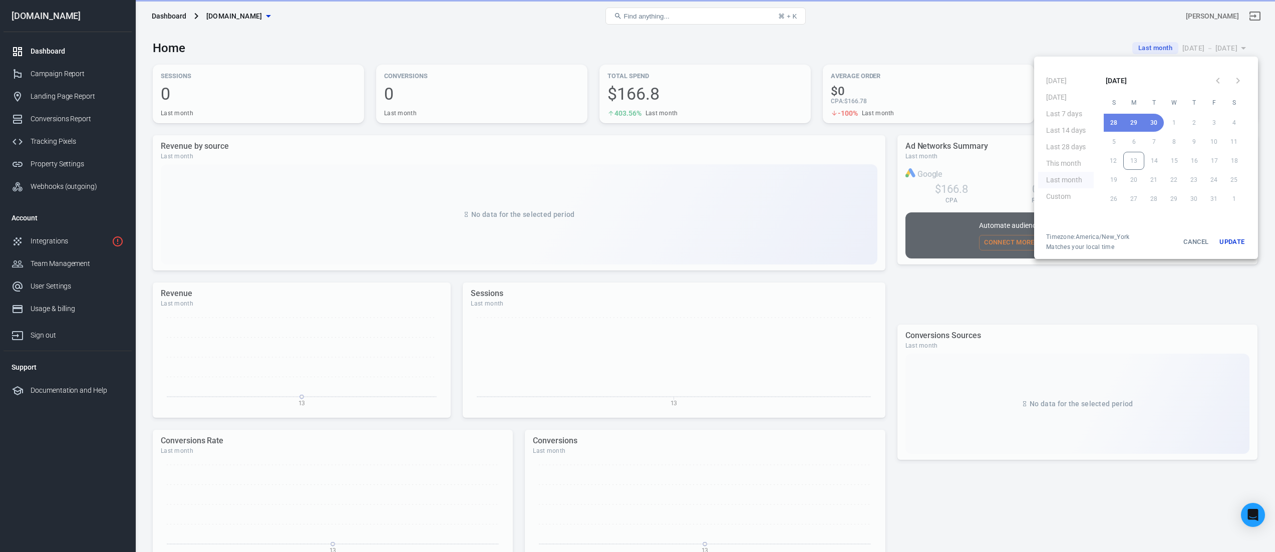
click at [1228, 239] on button "Update" at bounding box center [1232, 242] width 32 height 18
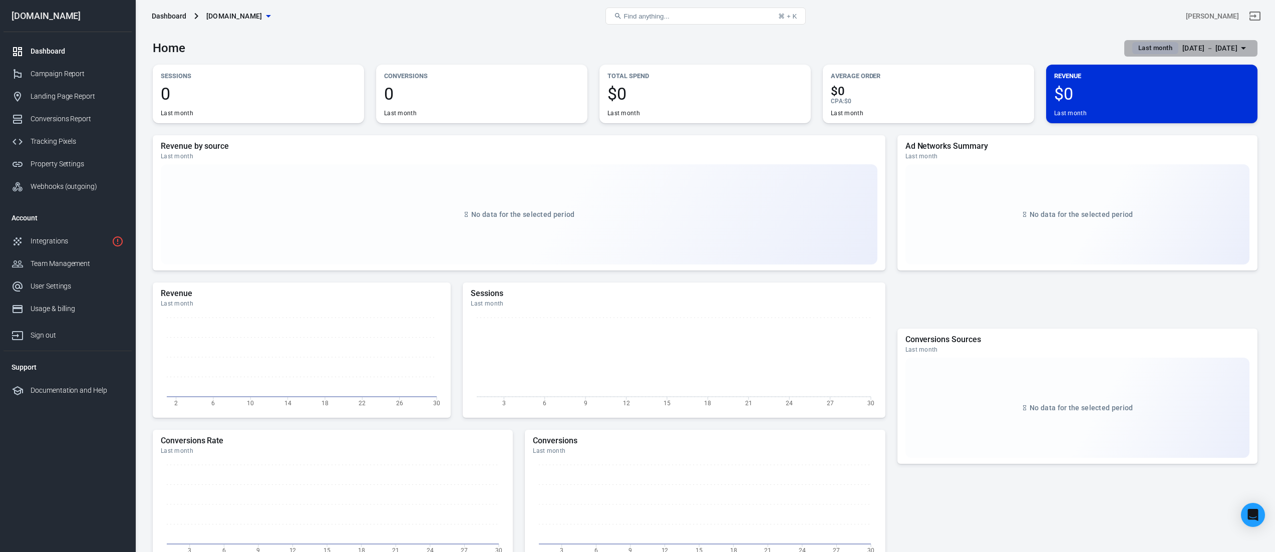
click at [1182, 49] on div "[DATE] － [DATE]" at bounding box center [1209, 48] width 55 height 13
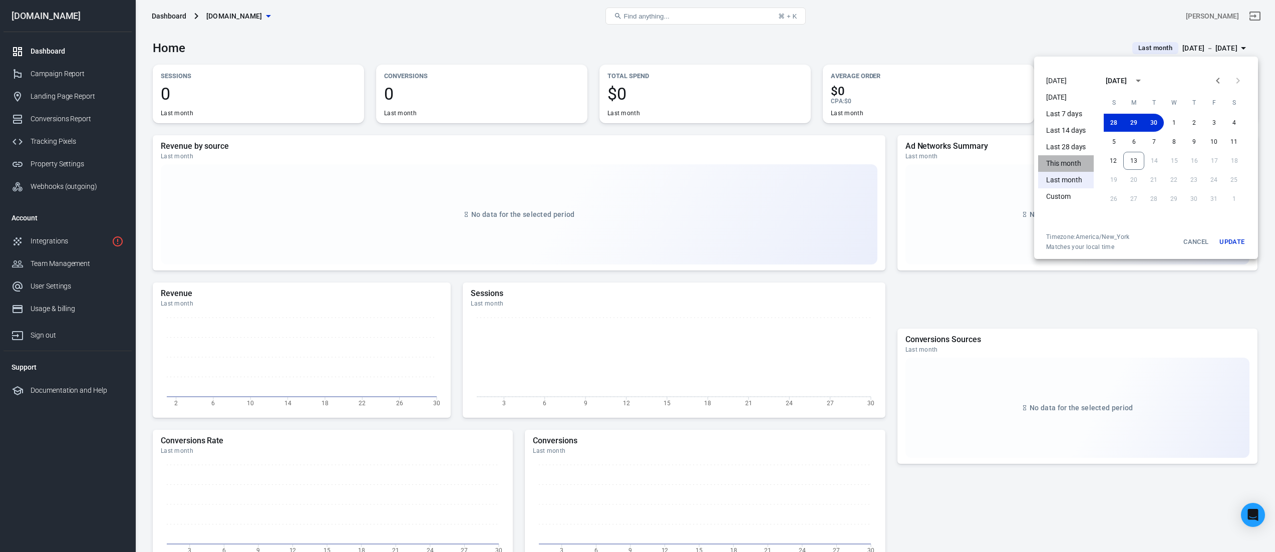
click at [1077, 166] on li "This month" at bounding box center [1066, 163] width 56 height 17
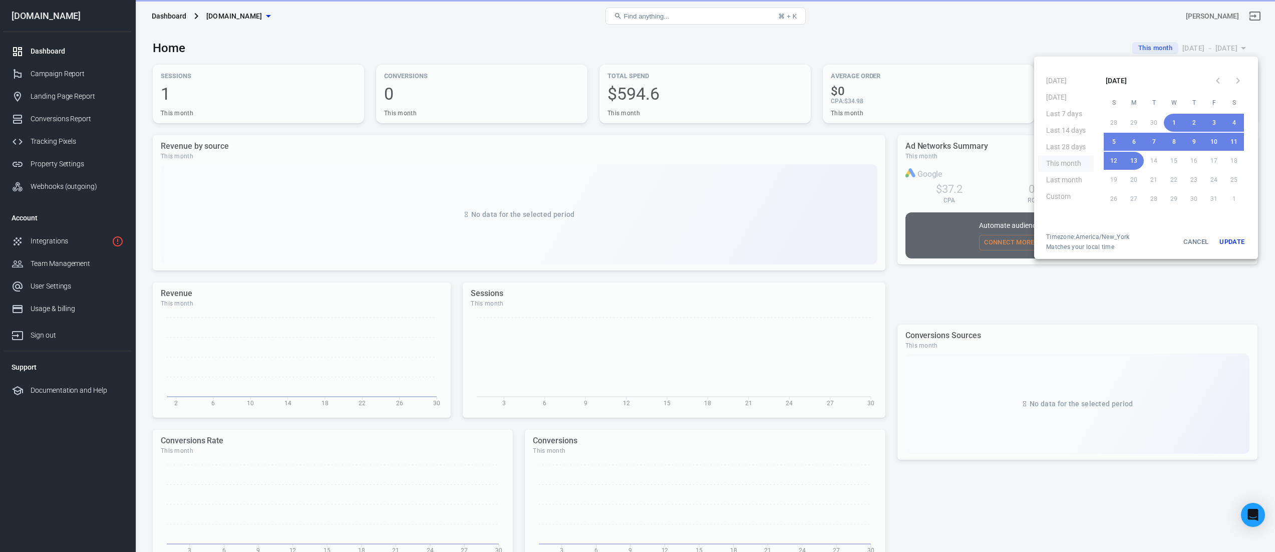
click at [1230, 238] on button "Update" at bounding box center [1232, 242] width 32 height 18
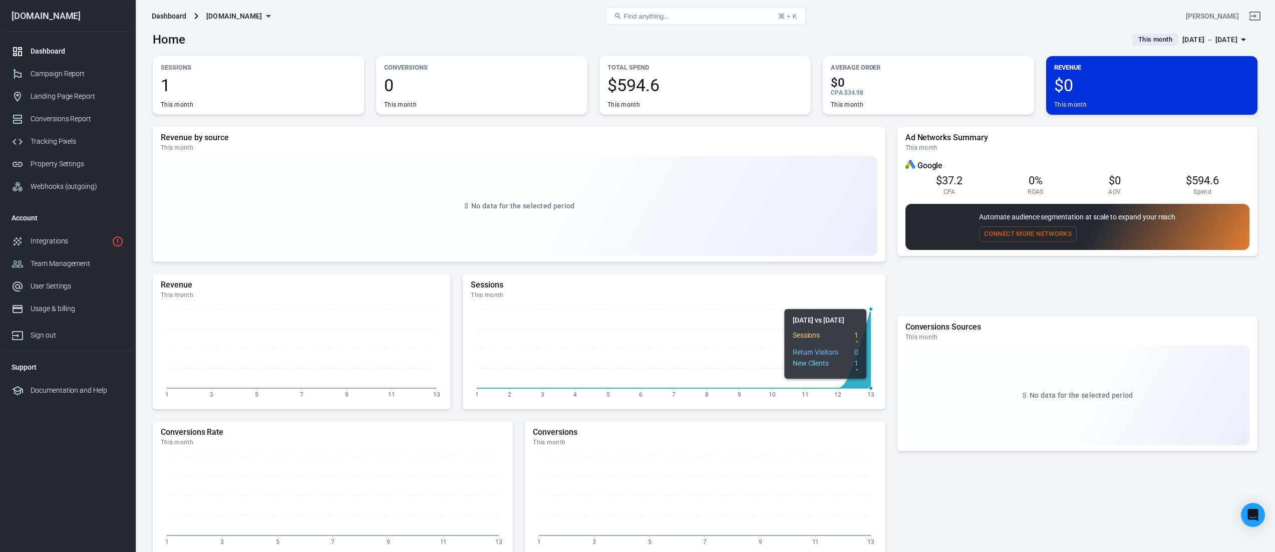
scroll to position [9, 0]
